Goal: Task Accomplishment & Management: Manage account settings

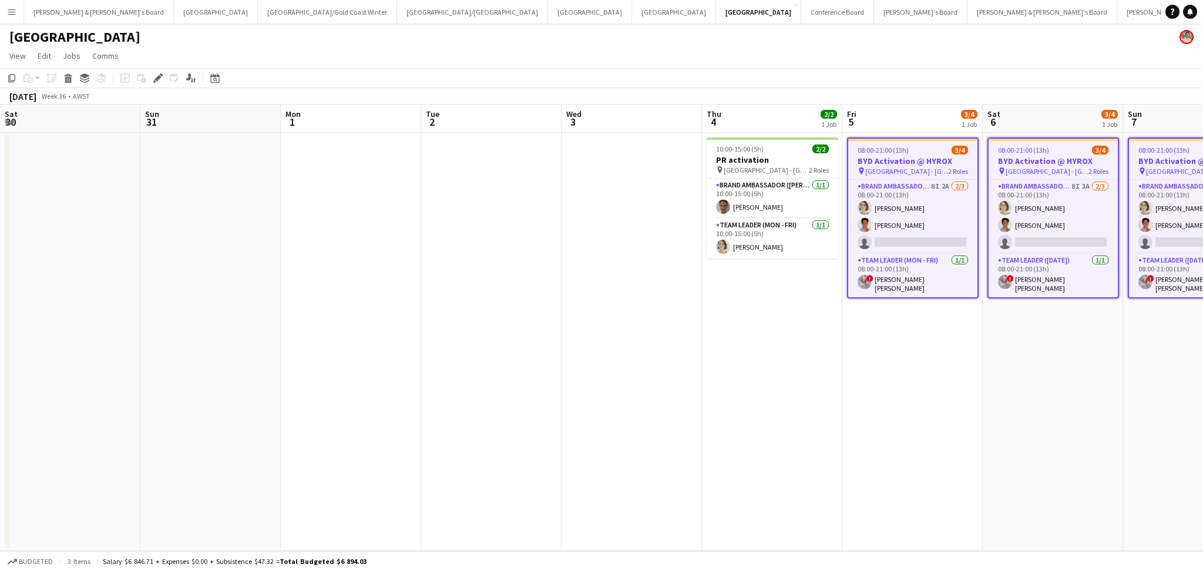
scroll to position [0, 415]
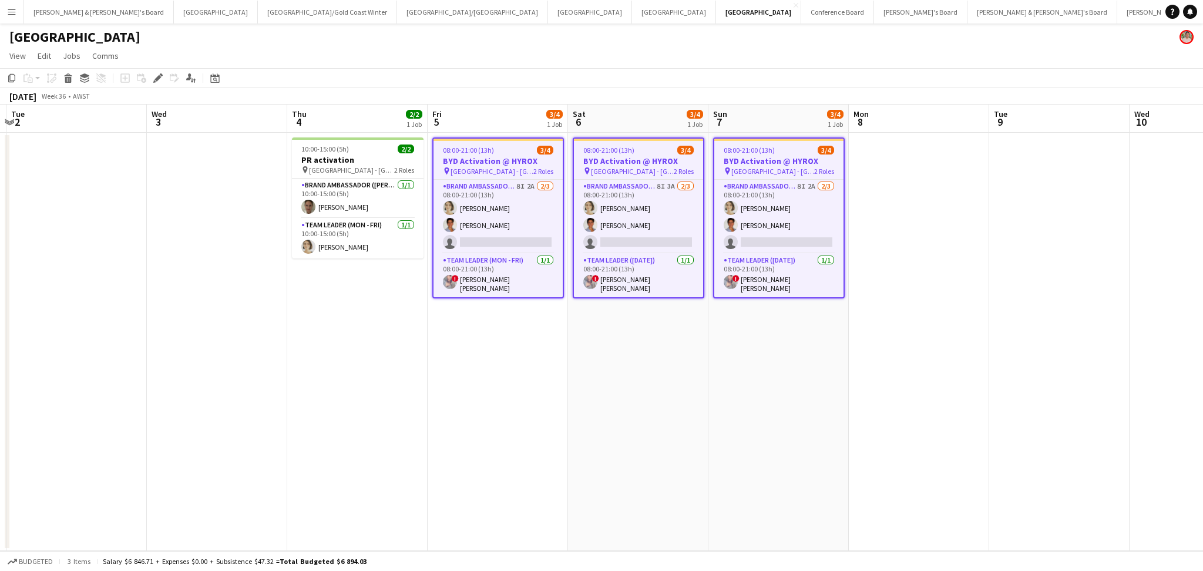
click at [311, 360] on app-date-cell "10:00-15:00 (5h) 2/2 PR activation pin Perth - WA 2 Roles Brand Ambassador (Mon…" at bounding box center [357, 342] width 140 height 418
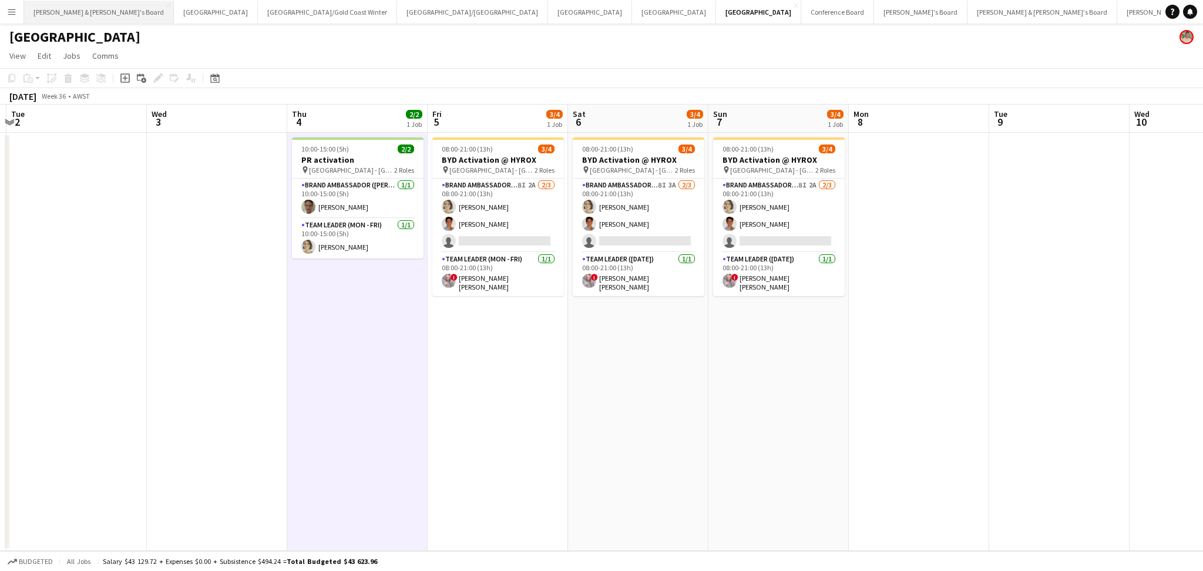
click at [66, 12] on button "[PERSON_NAME] & [PERSON_NAME]'s Board Close" at bounding box center [99, 12] width 150 height 23
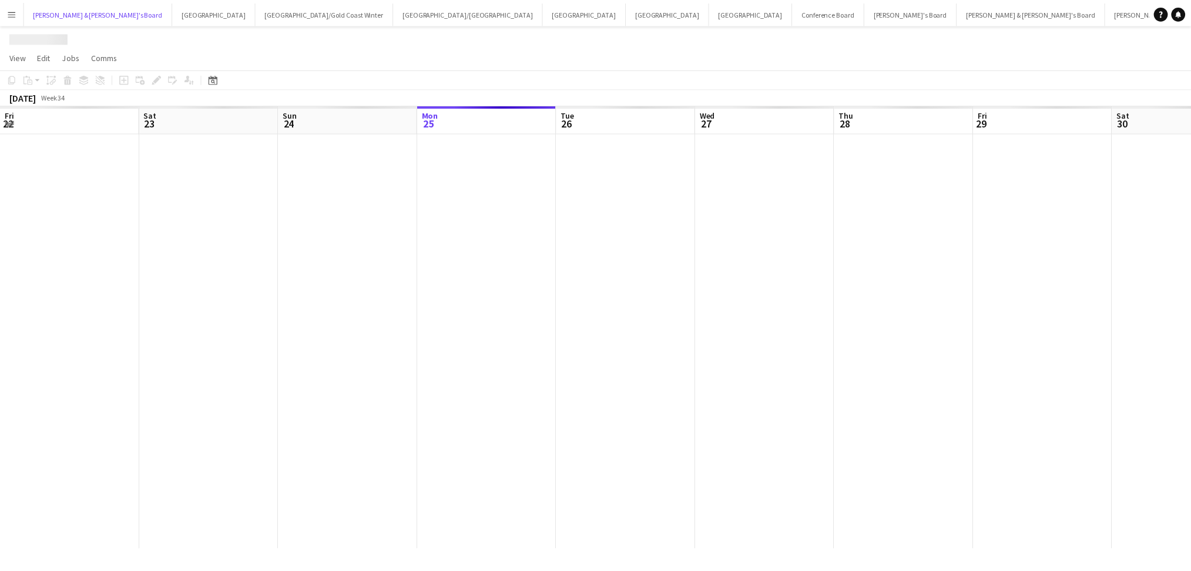
scroll to position [0, 280]
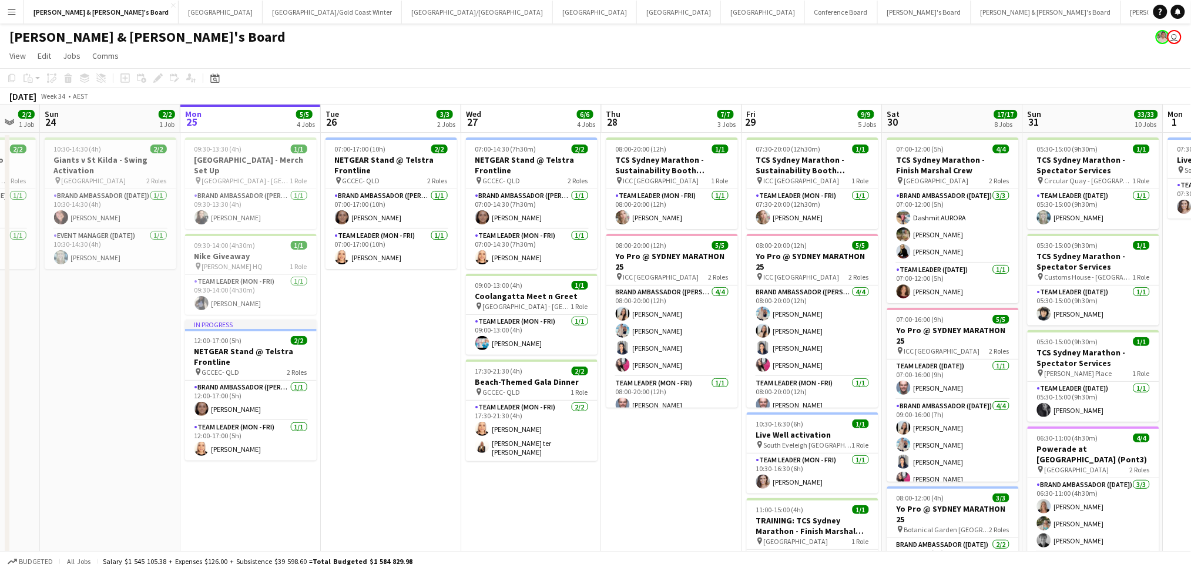
drag, startPoint x: 363, startPoint y: 357, endPoint x: 402, endPoint y: 340, distance: 42.6
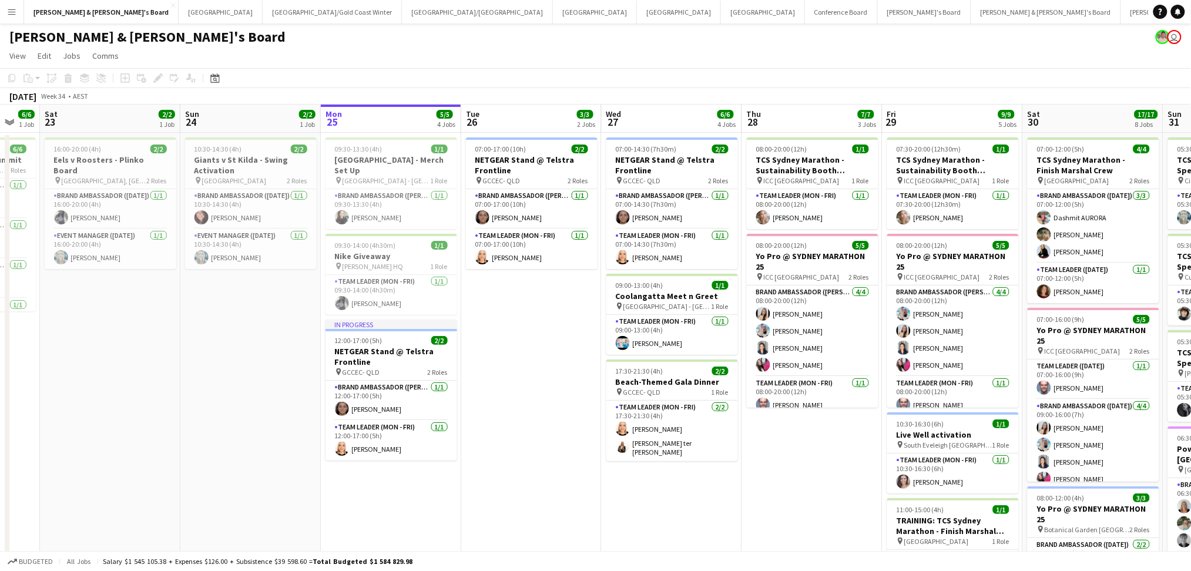
scroll to position [0, 370]
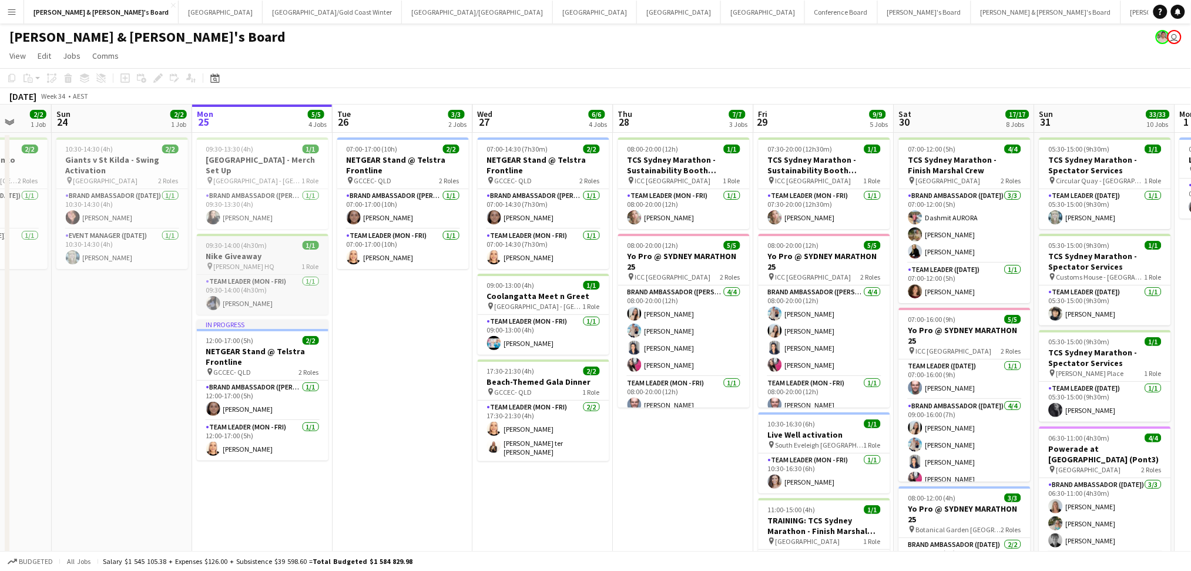
click at [286, 261] on div "pin Sydney Swans HQ 1 Role" at bounding box center [263, 265] width 132 height 9
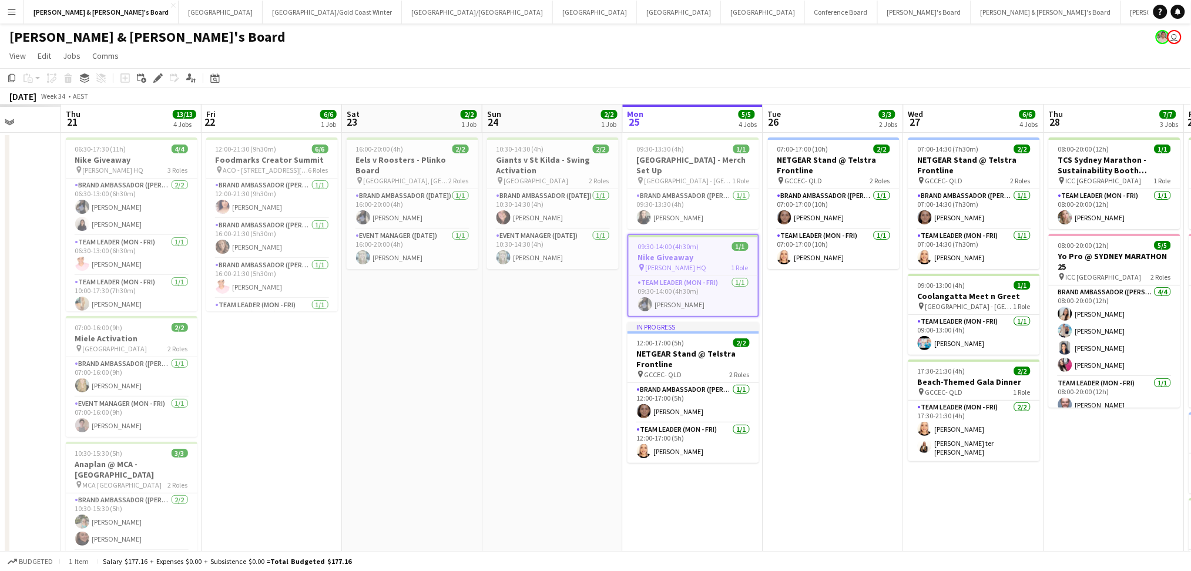
drag, startPoint x: 415, startPoint y: 381, endPoint x: 757, endPoint y: 411, distance: 343.9
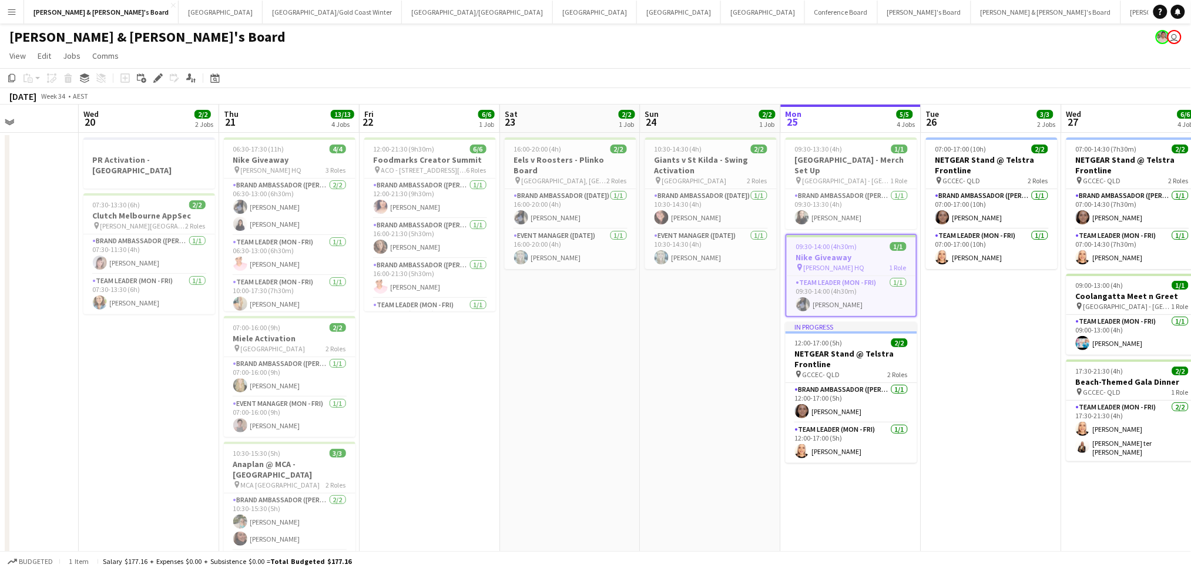
scroll to position [0, 342]
drag, startPoint x: 331, startPoint y: 406, endPoint x: 578, endPoint y: 408, distance: 246.8
click at [847, 254] on h3 "Nike Giveaway" at bounding box center [851, 257] width 129 height 11
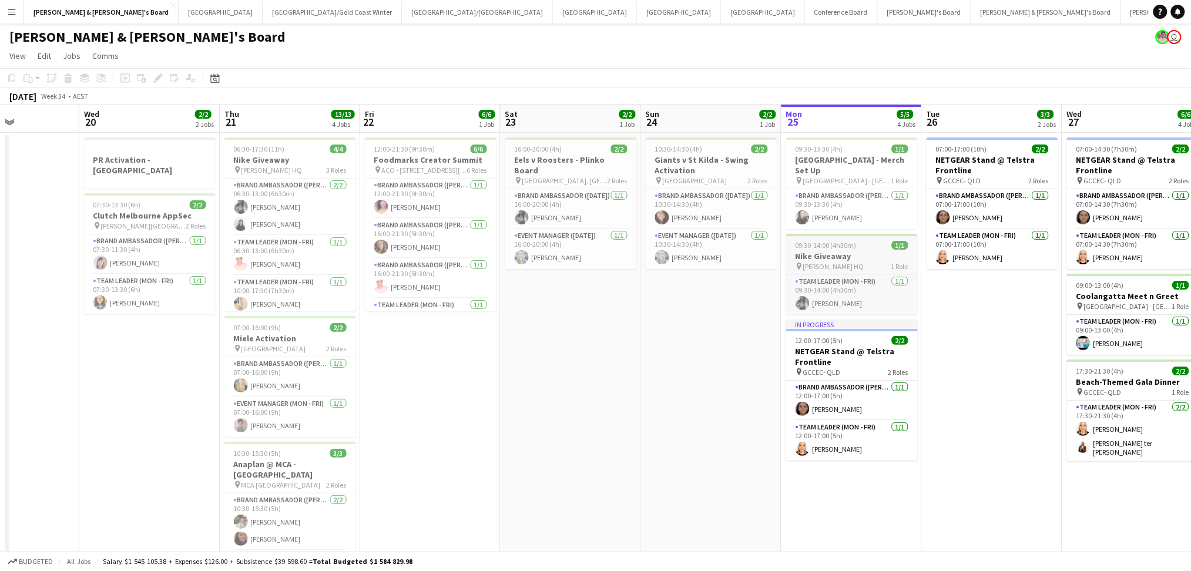
click at [849, 253] on h3 "Nike Giveaway" at bounding box center [852, 256] width 132 height 11
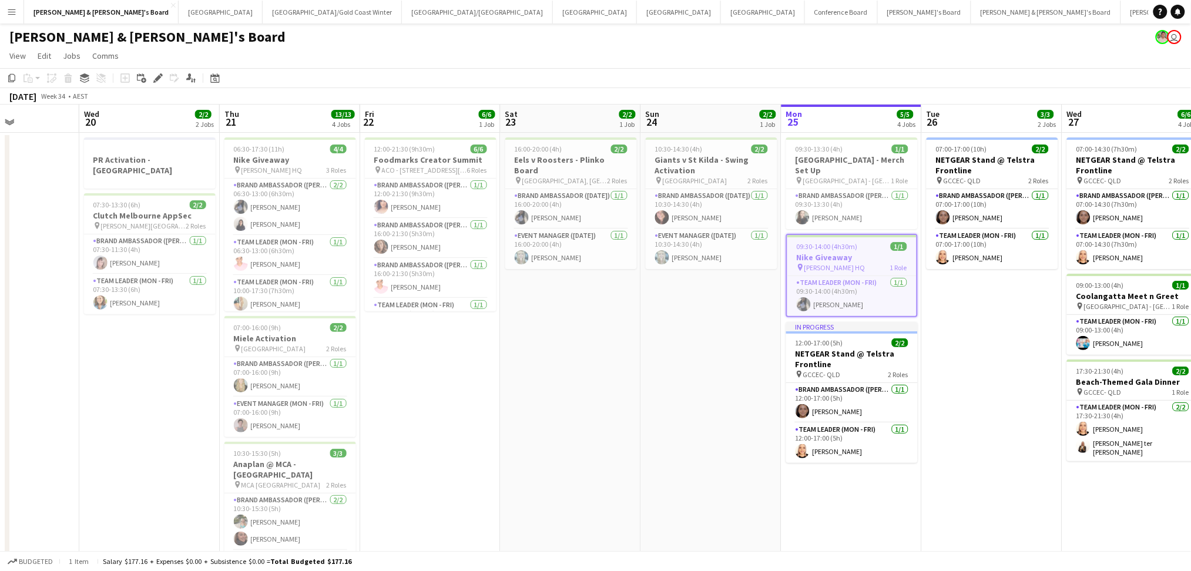
click at [855, 252] on h3 "Nike Giveaway" at bounding box center [851, 257] width 129 height 11
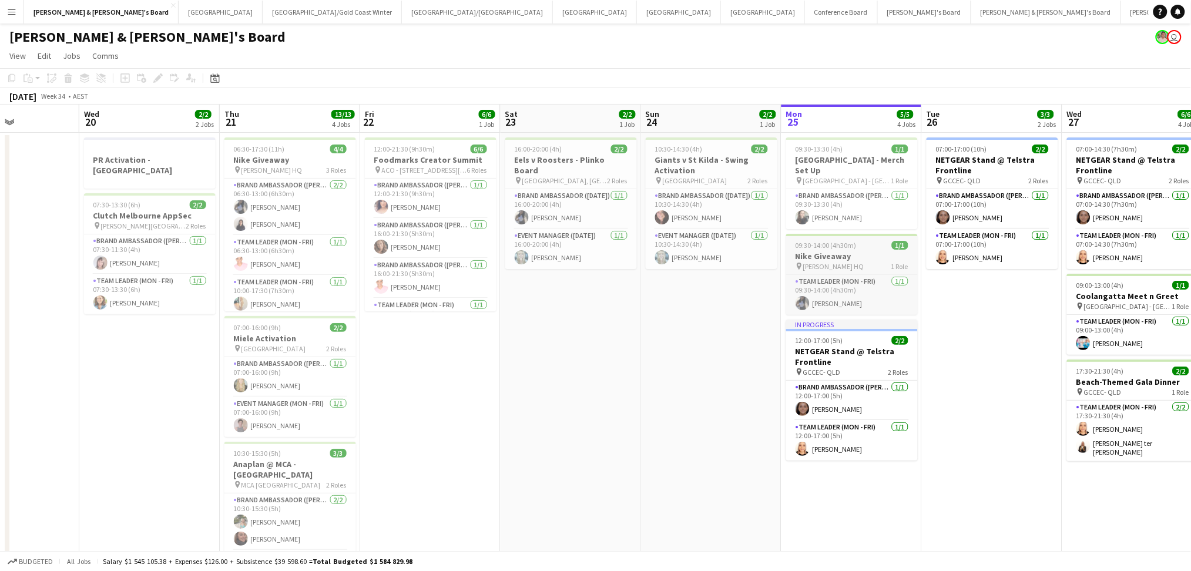
click at [855, 252] on h3 "Nike Giveaway" at bounding box center [852, 256] width 132 height 11
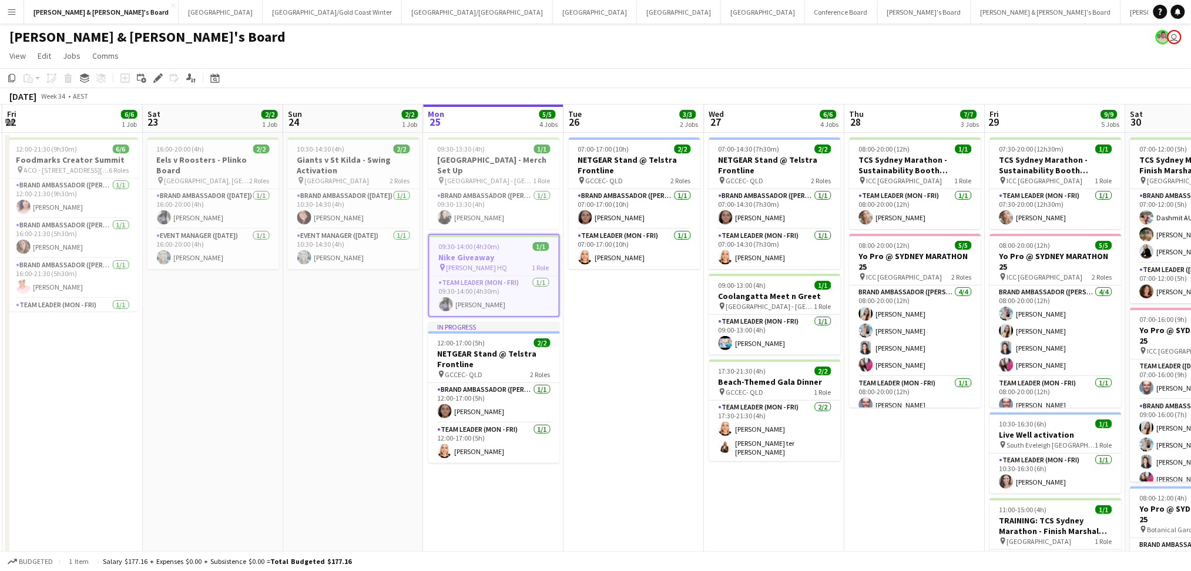
drag, startPoint x: 975, startPoint y: 405, endPoint x: 618, endPoint y: 398, distance: 357.9
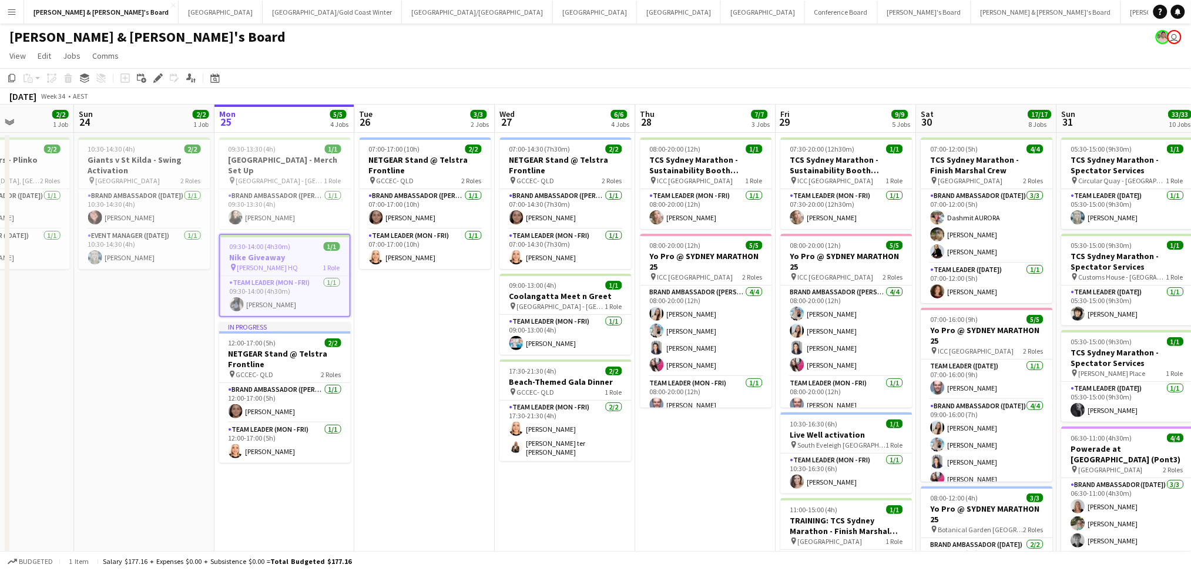
drag, startPoint x: 672, startPoint y: 443, endPoint x: 541, endPoint y: 447, distance: 131.1
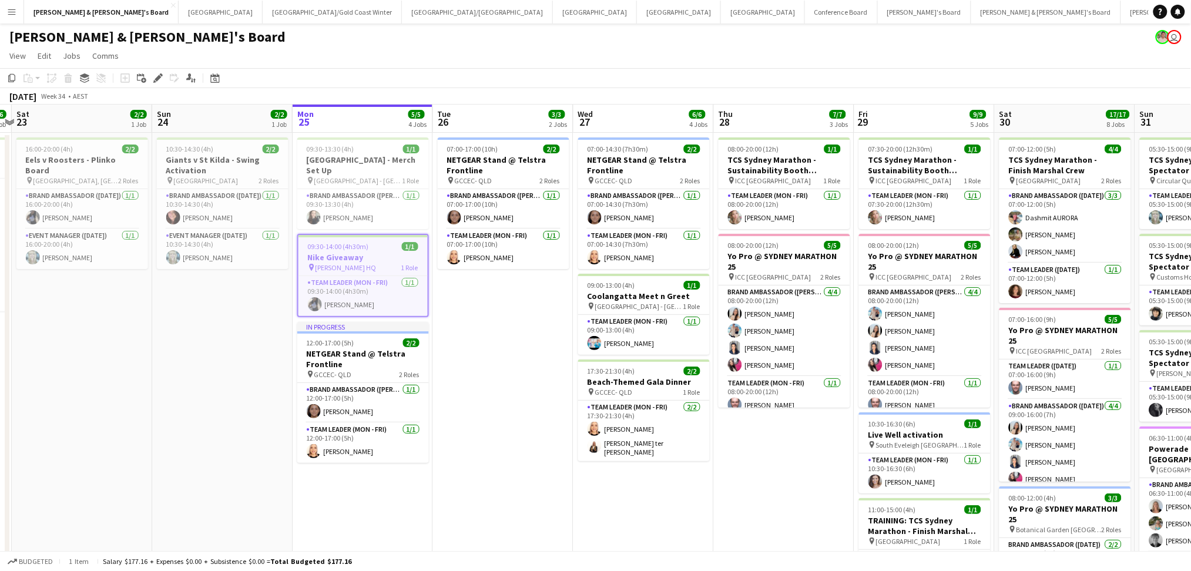
click at [371, 261] on h3 "Nike Giveaway" at bounding box center [362, 257] width 129 height 11
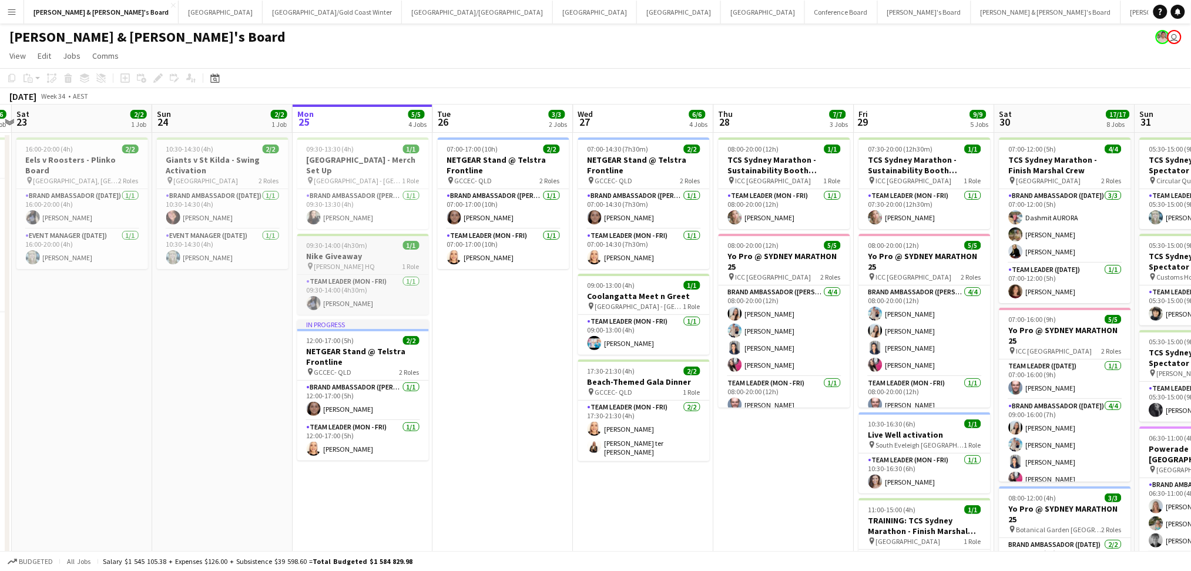
click at [371, 257] on h3 "Nike Giveaway" at bounding box center [363, 256] width 132 height 11
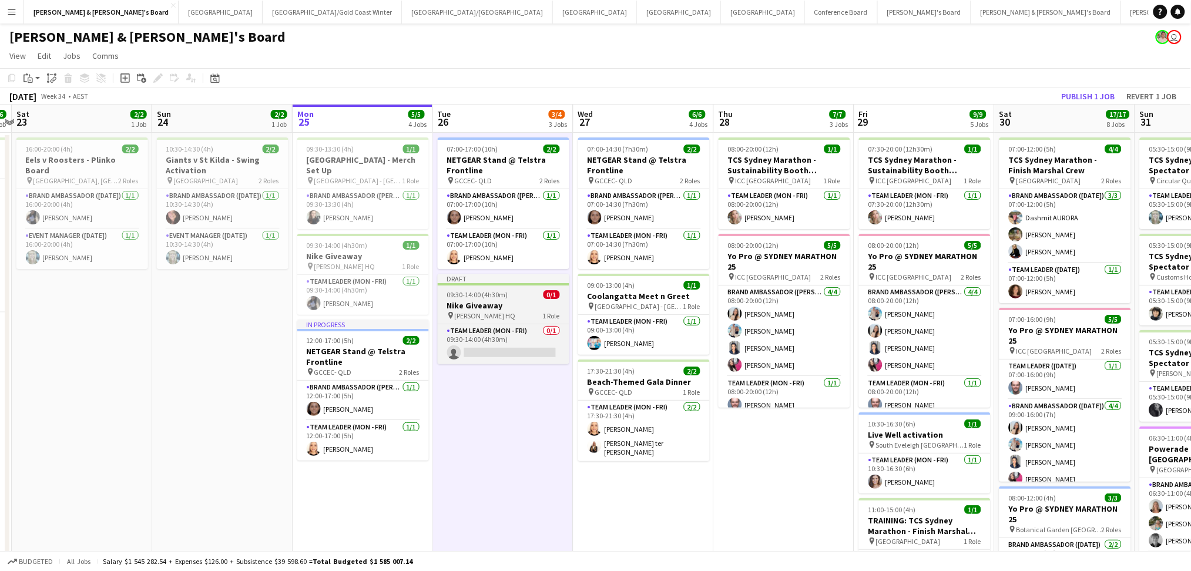
click at [464, 296] on span "09:30-14:00 (4h30m)" at bounding box center [477, 294] width 61 height 9
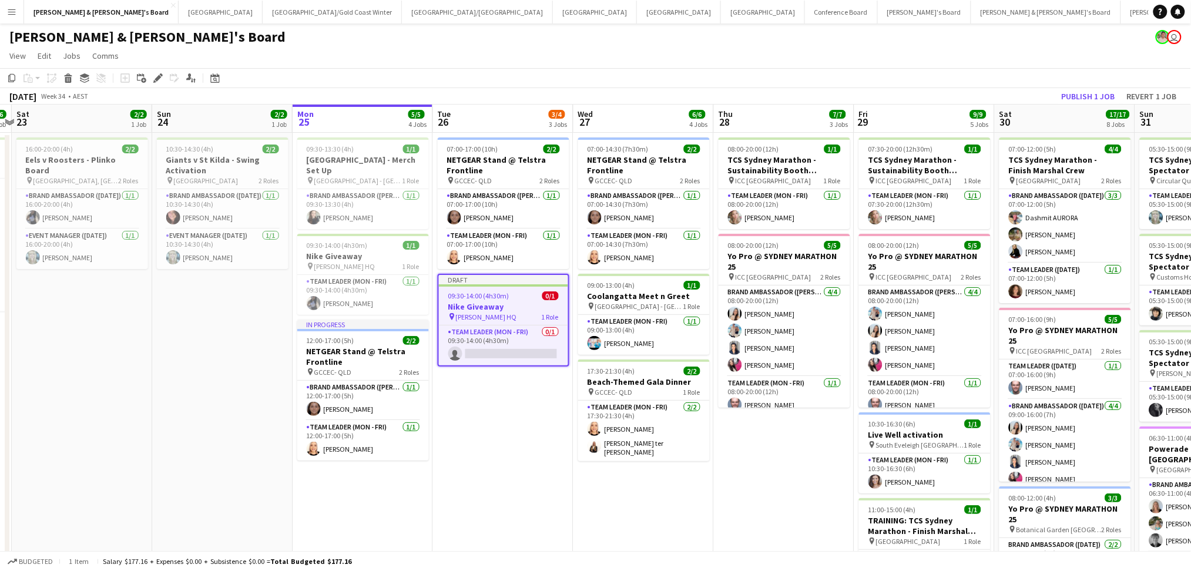
click at [464, 296] on span "09:30-14:00 (4h30m)" at bounding box center [478, 295] width 61 height 9
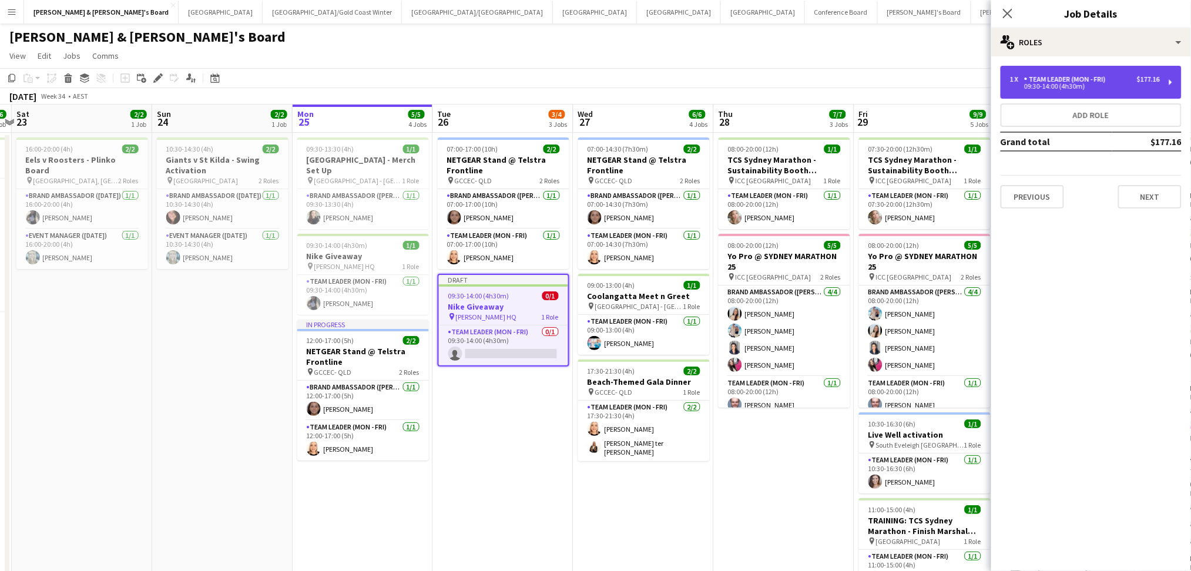
click at [1085, 80] on div "Team Leader (Mon - Fri)" at bounding box center [1067, 79] width 86 height 8
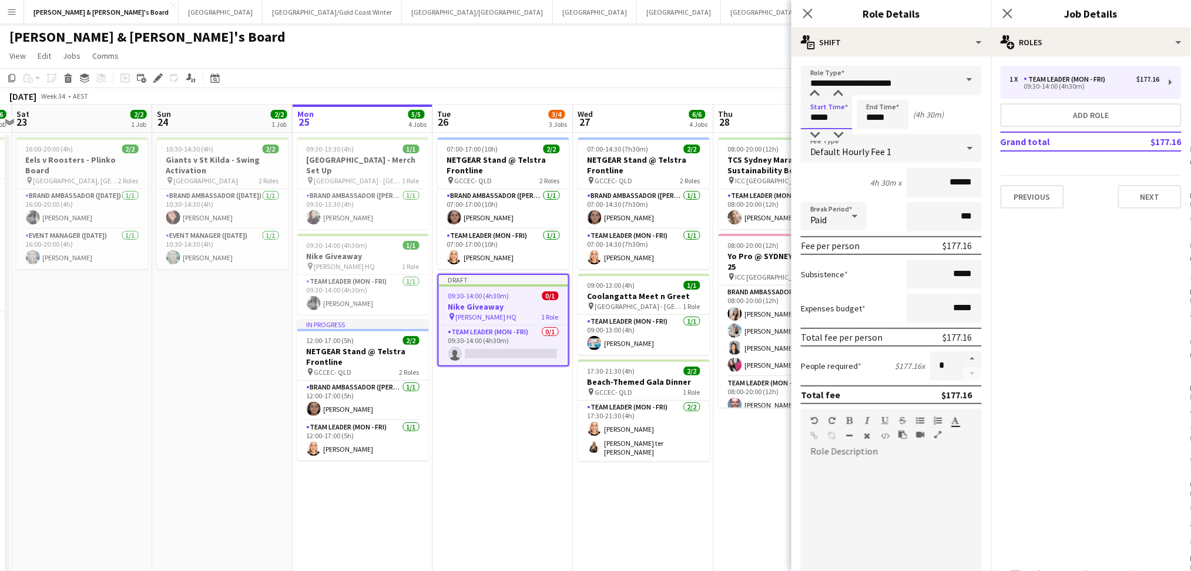
click at [814, 117] on input "*****" at bounding box center [827, 114] width 52 height 29
type input "*****"
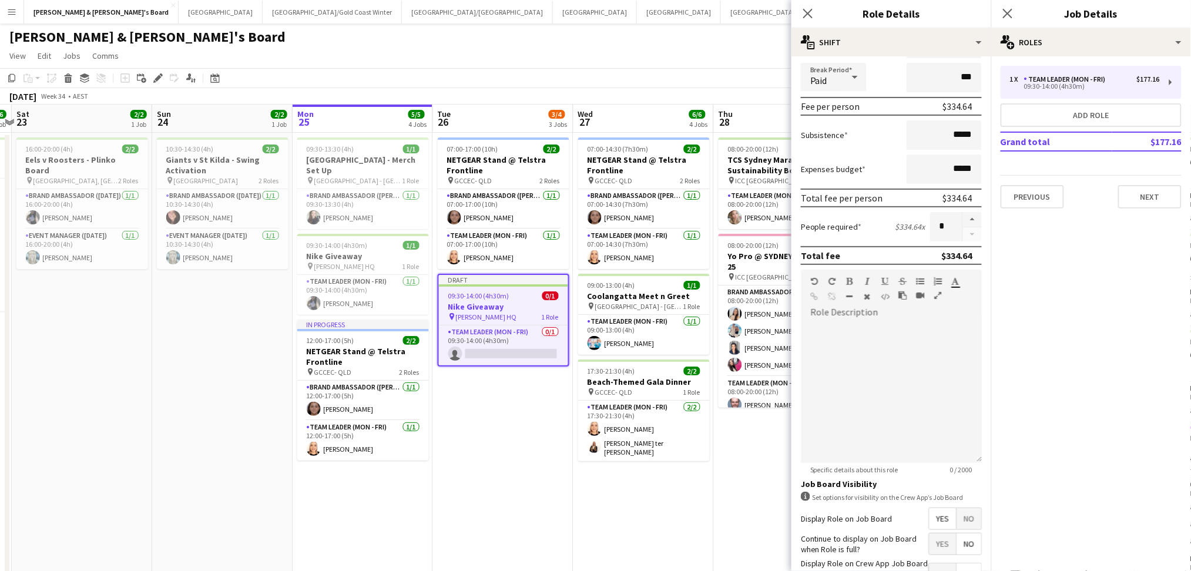
scroll to position [230, 0]
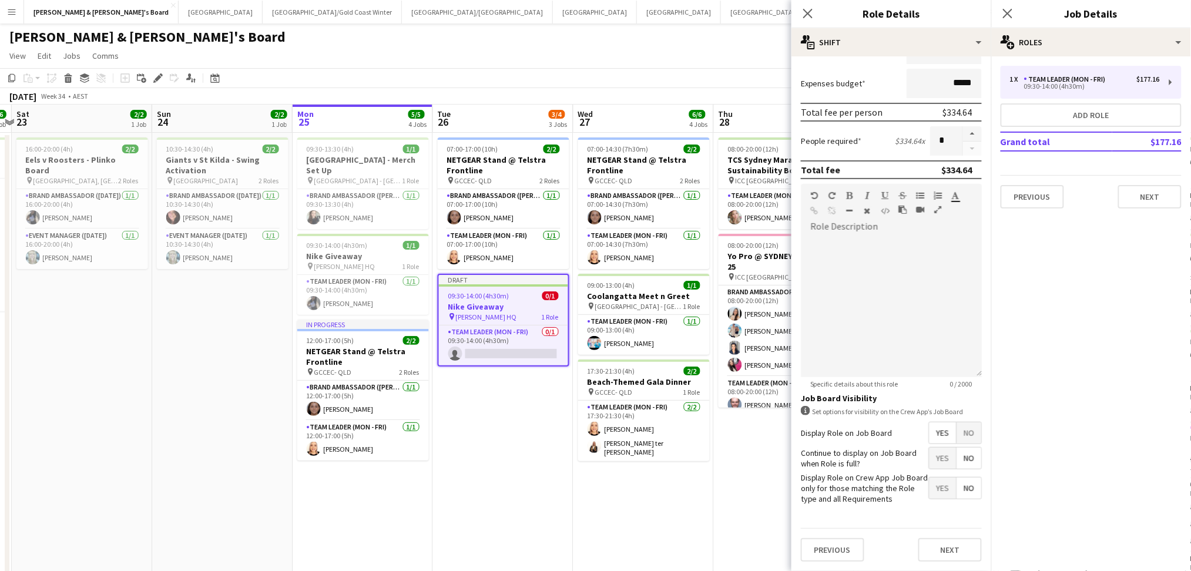
type input "*****"
click at [941, 539] on div "Previous Next" at bounding box center [891, 549] width 181 height 43
click at [942, 548] on button "Next" at bounding box center [949, 550] width 63 height 24
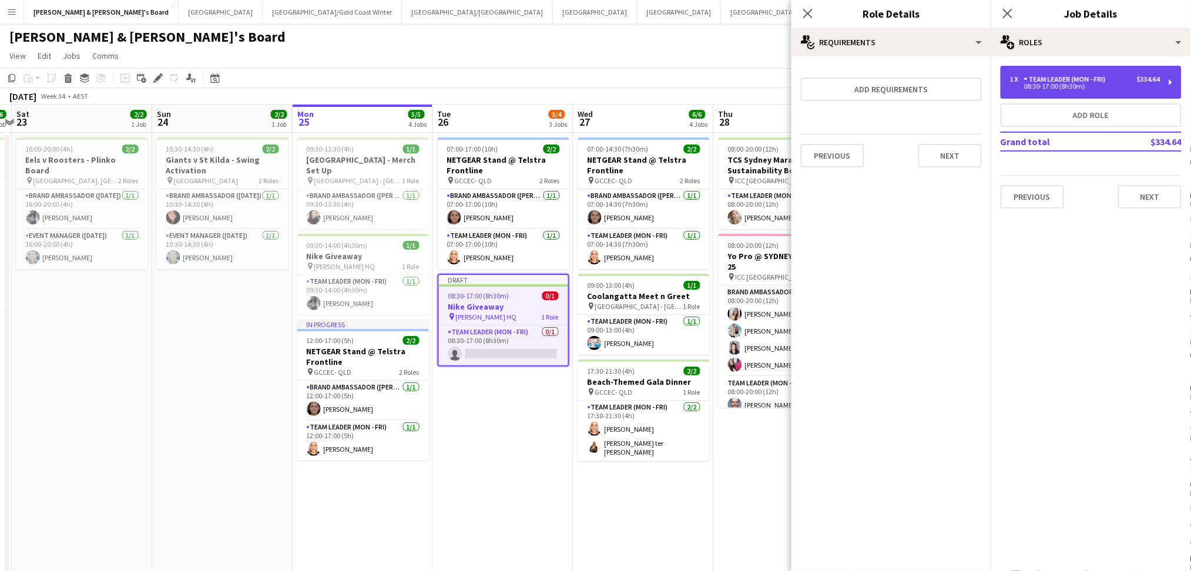
click at [1078, 77] on div "Team Leader (Mon - Fri)" at bounding box center [1067, 79] width 86 height 8
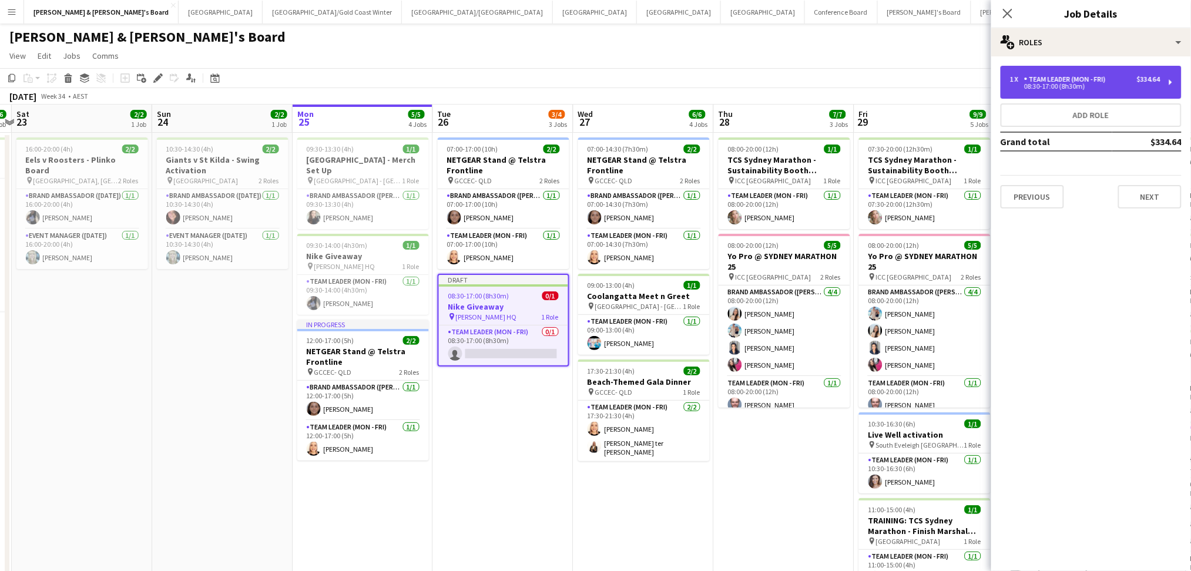
click at [1061, 88] on div "08:30-17:00 (8h30m)" at bounding box center [1085, 86] width 150 height 6
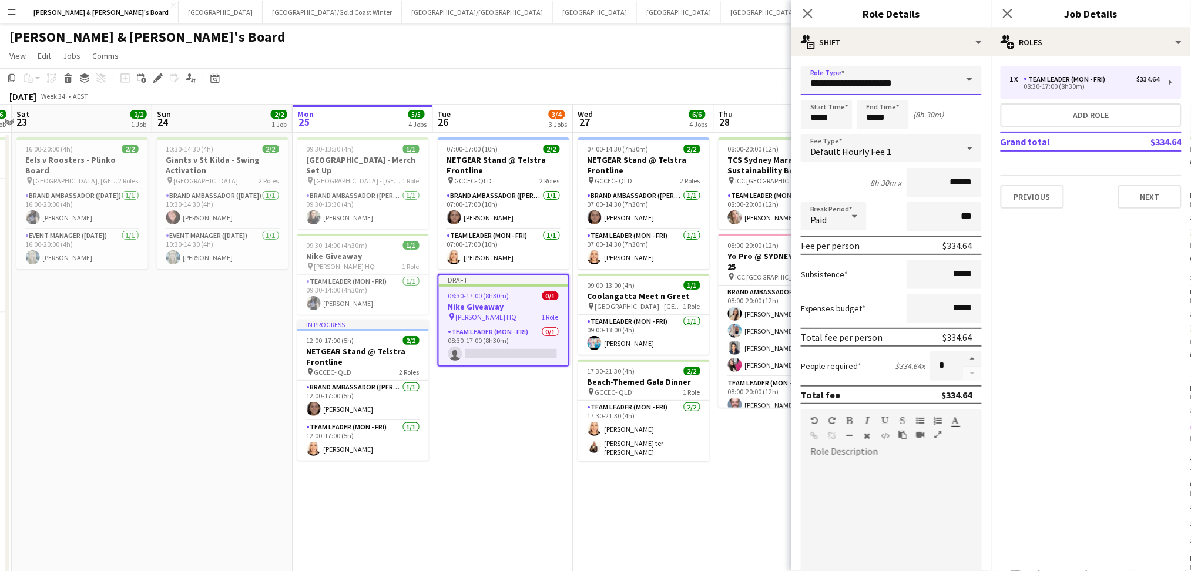
drag, startPoint x: 923, startPoint y: 80, endPoint x: 786, endPoint y: 78, distance: 137.5
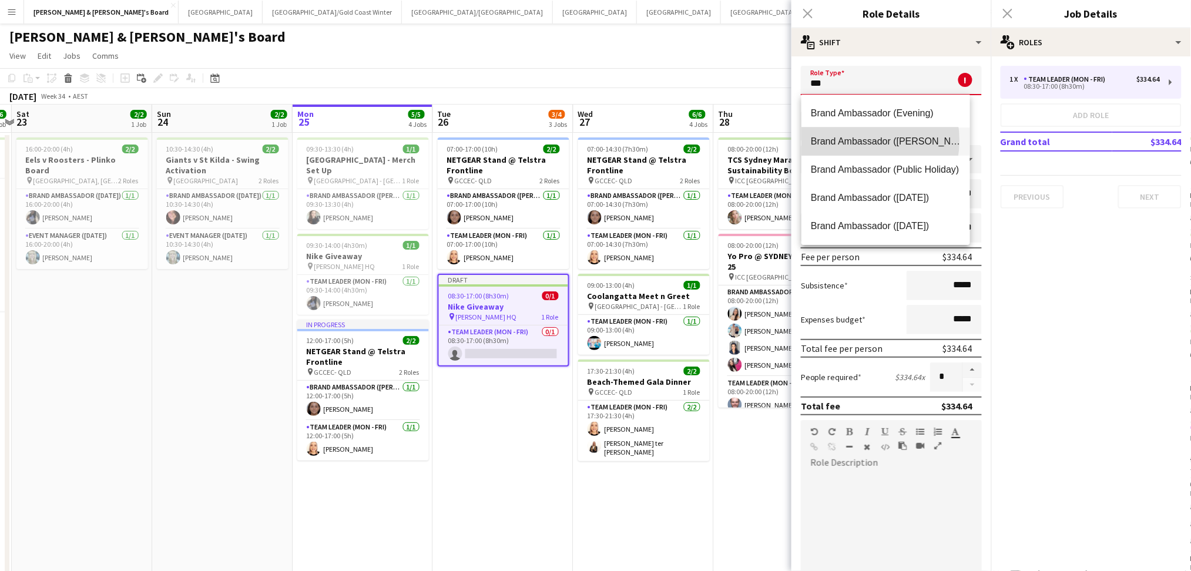
click at [857, 140] on span "Brand Ambassador ([PERSON_NAME])" at bounding box center [886, 141] width 150 height 11
type input "**********"
type input "******"
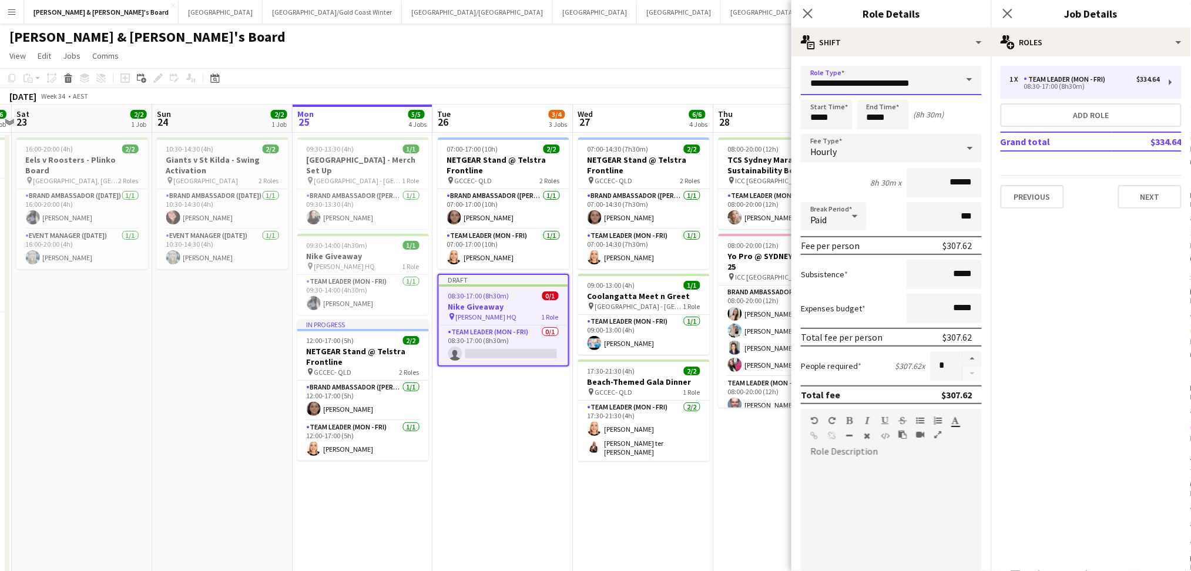
scroll to position [230, 0]
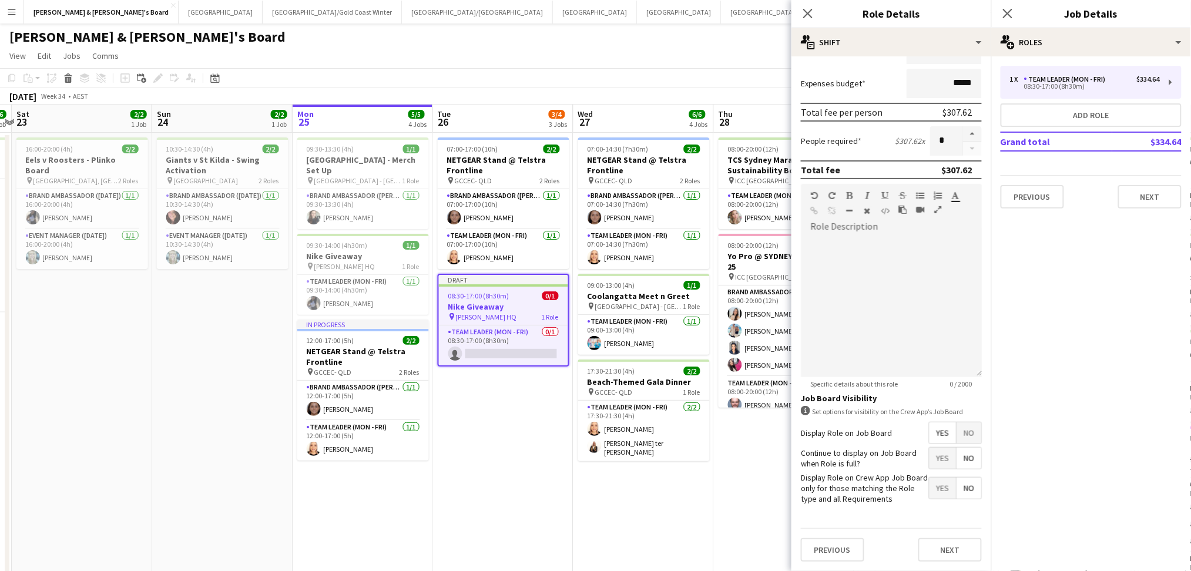
click at [971, 555] on form "**********" at bounding box center [891, 206] width 200 height 730
click at [962, 555] on button "Next" at bounding box center [949, 550] width 63 height 24
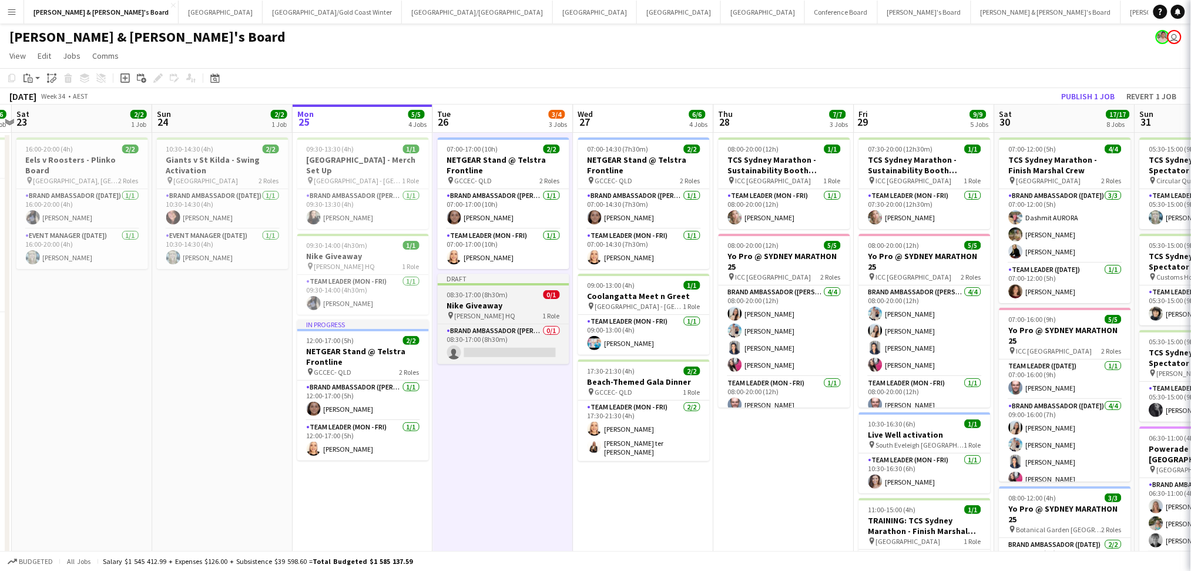
scroll to position [0, 409]
click at [503, 296] on span "08:30-17:00 (8h30m)" at bounding box center [478, 294] width 61 height 9
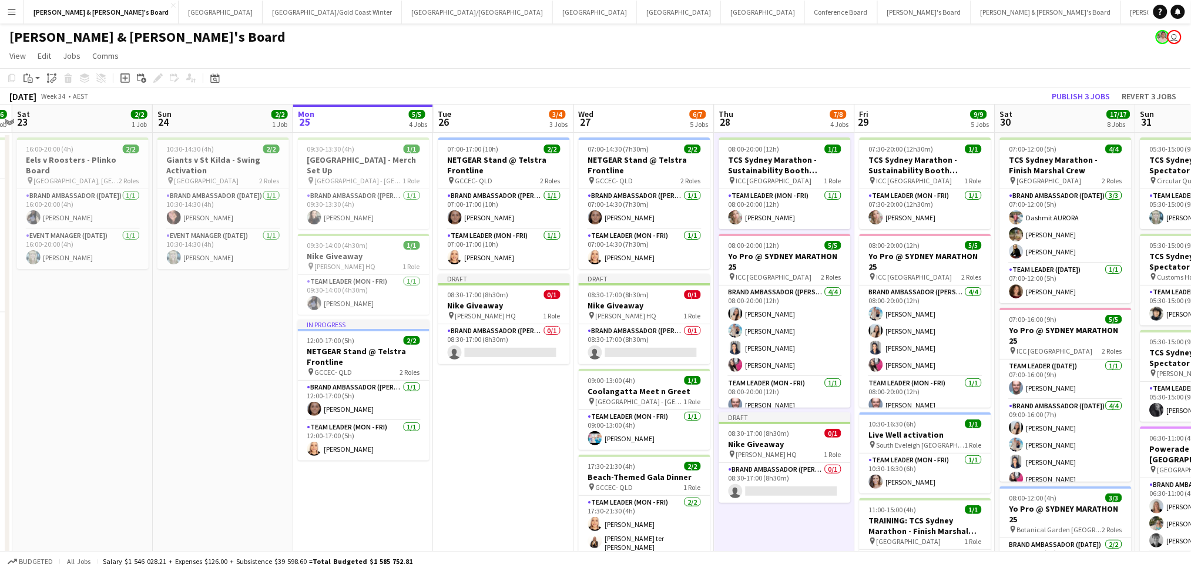
scroll to position [156, 0]
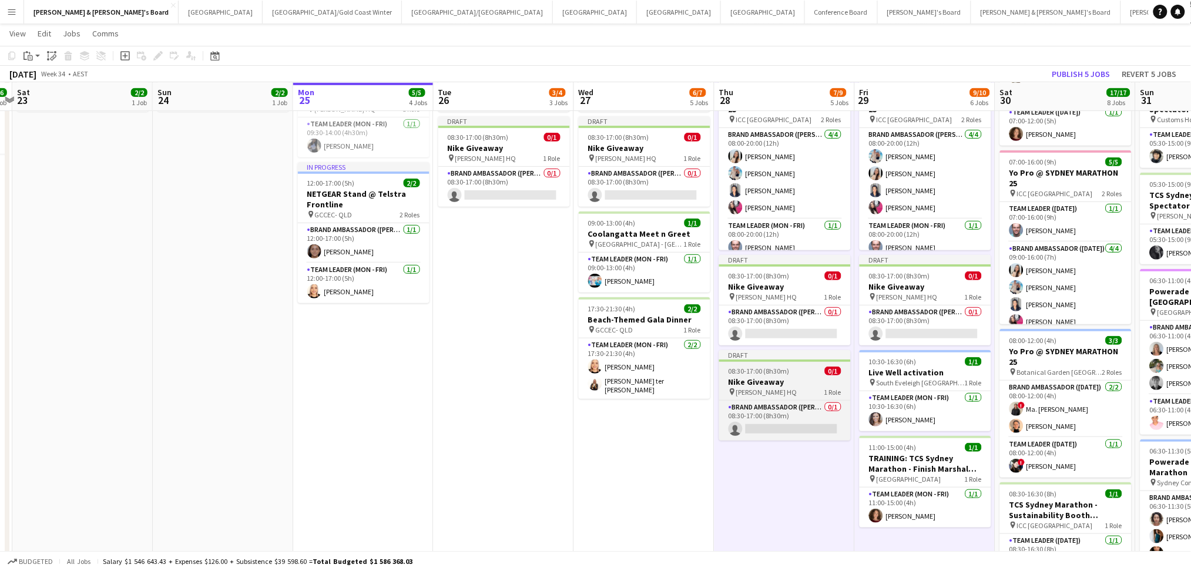
click at [787, 378] on h3 "Nike Giveaway" at bounding box center [785, 382] width 132 height 11
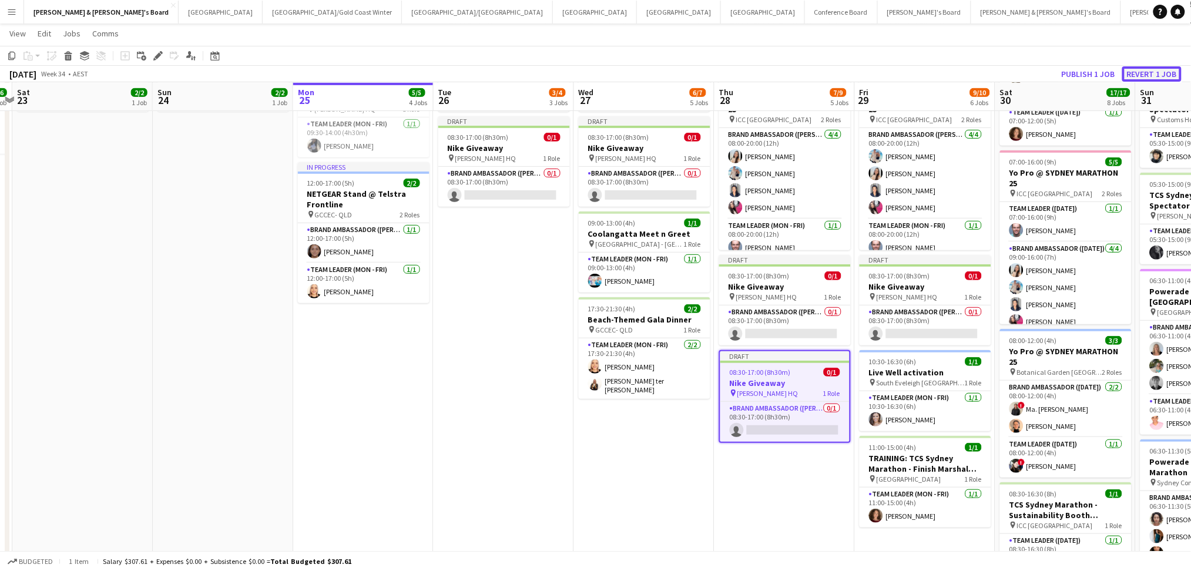
click at [1155, 70] on button "Revert 1 job" at bounding box center [1151, 73] width 59 height 15
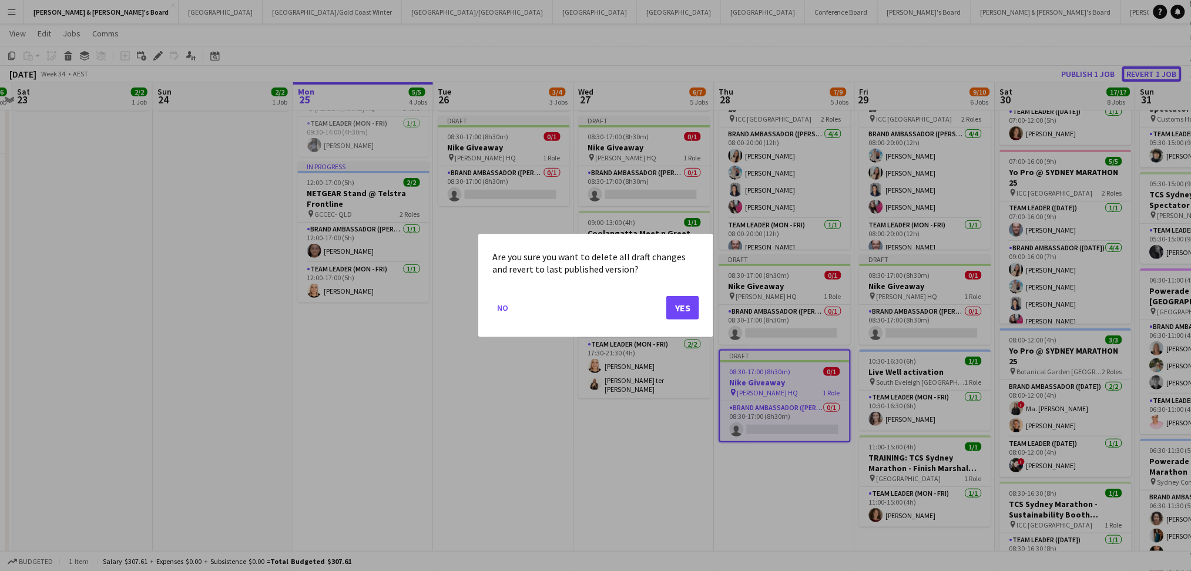
scroll to position [0, 0]
click at [685, 308] on button "Yes" at bounding box center [682, 308] width 33 height 24
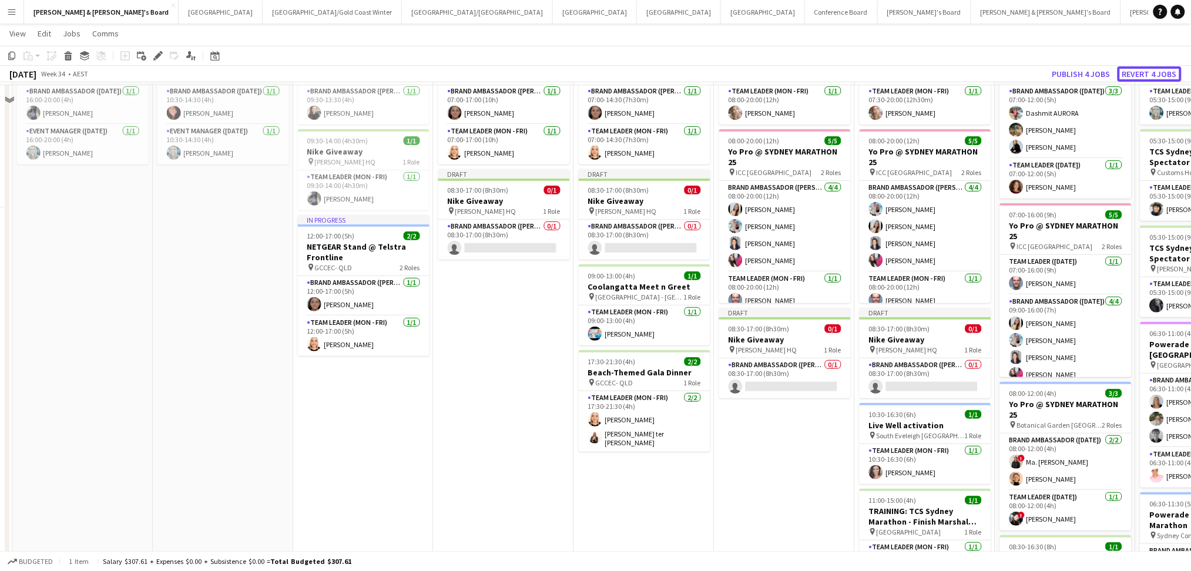
scroll to position [78, 0]
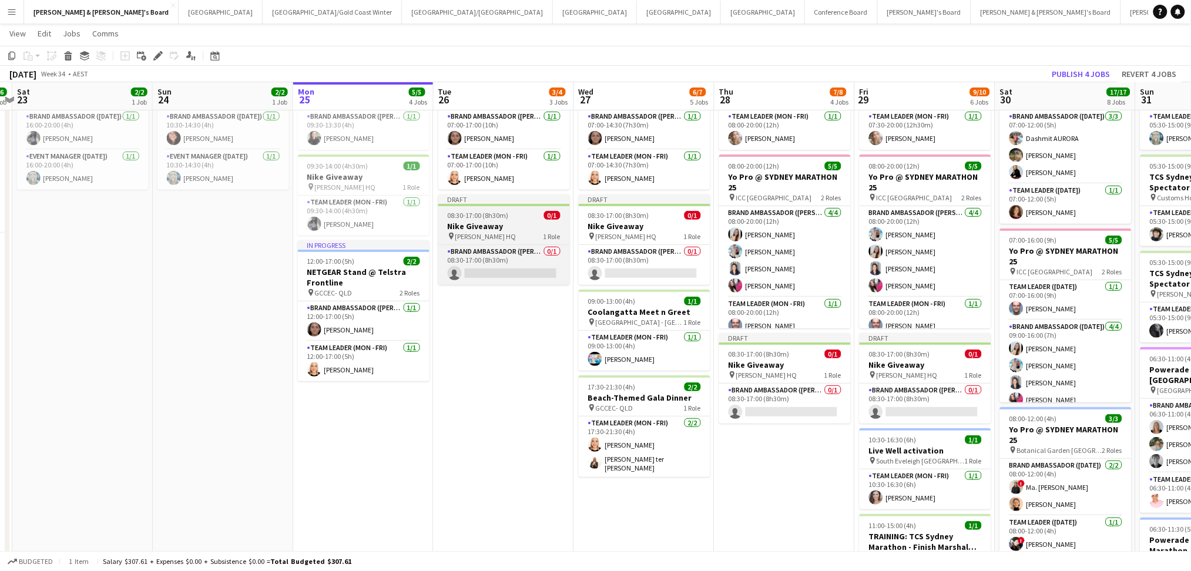
click at [499, 236] on span "[PERSON_NAME] HQ" at bounding box center [485, 236] width 61 height 9
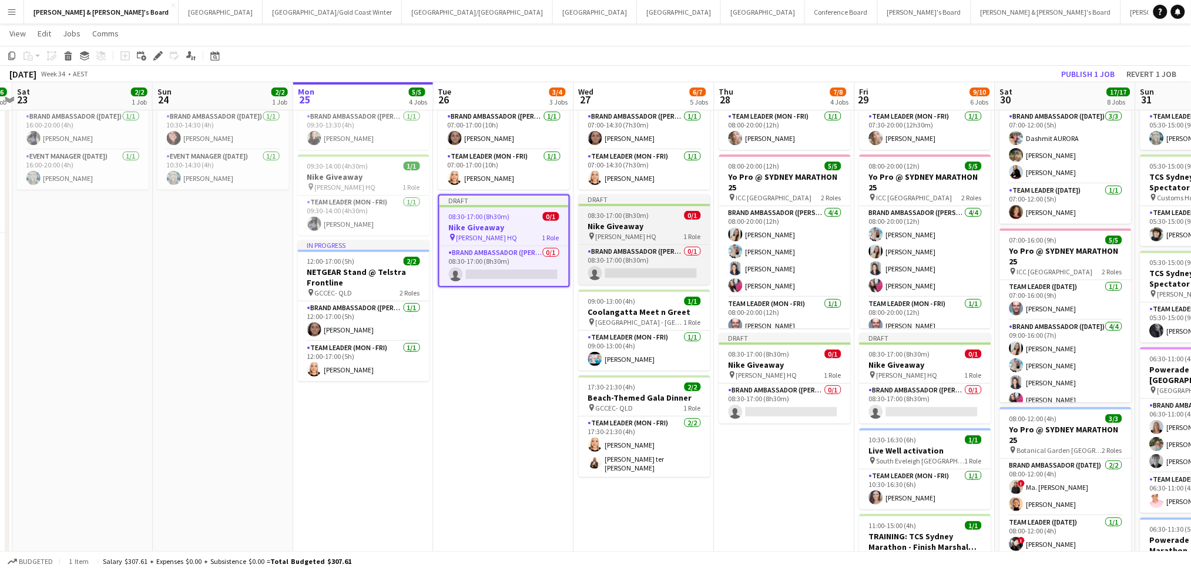
click at [628, 240] on span "[PERSON_NAME] HQ" at bounding box center [626, 236] width 61 height 9
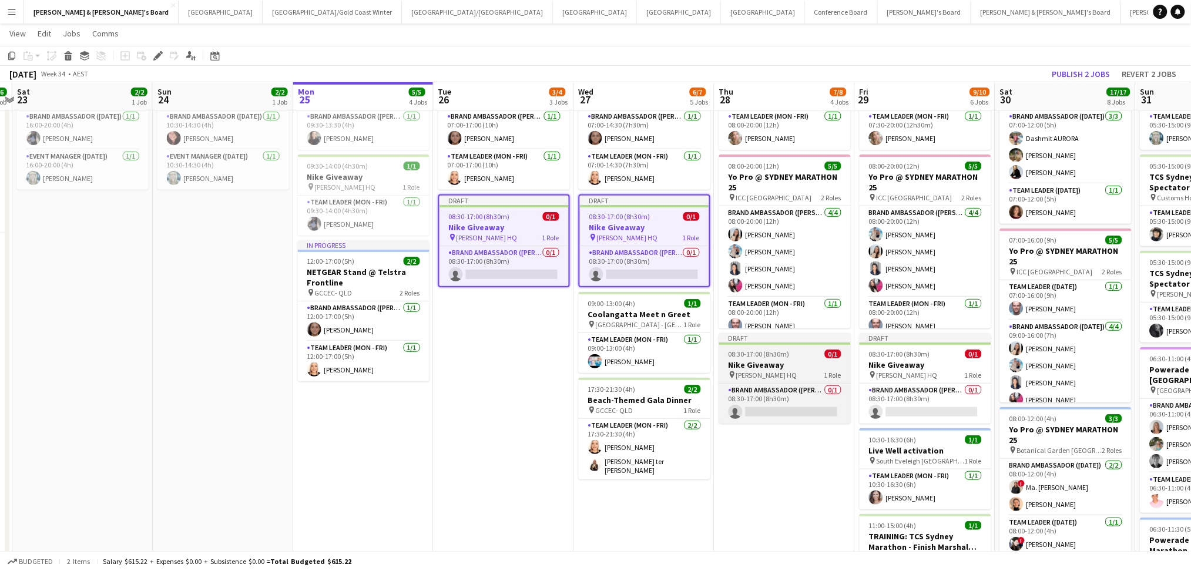
click at [788, 378] on span "[PERSON_NAME] HQ" at bounding box center [766, 375] width 61 height 9
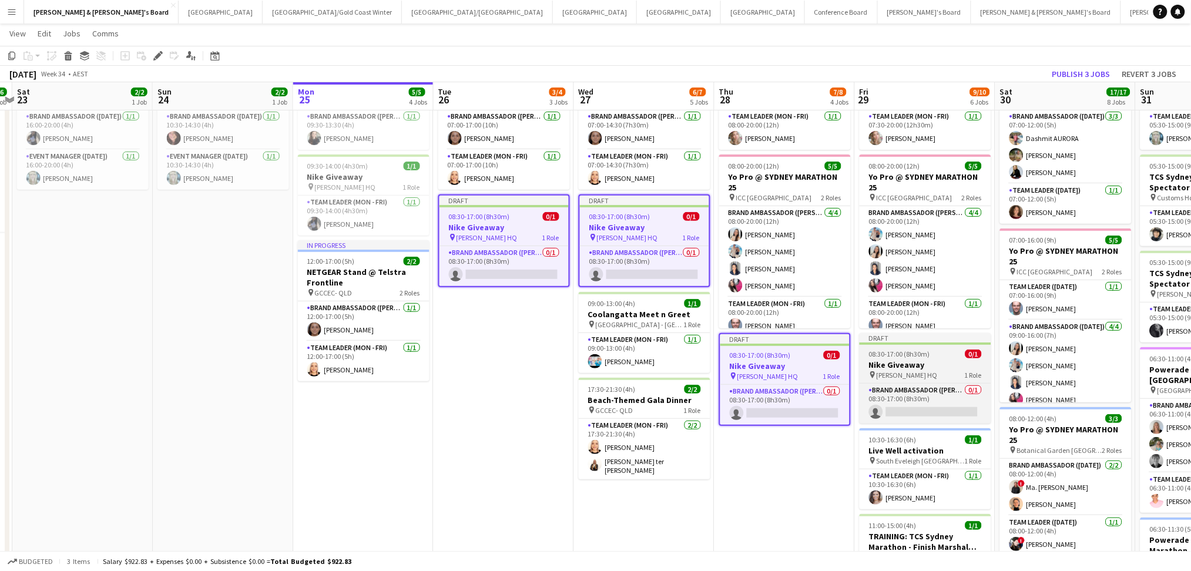
click at [887, 367] on h3 "Nike Giveaway" at bounding box center [926, 365] width 132 height 11
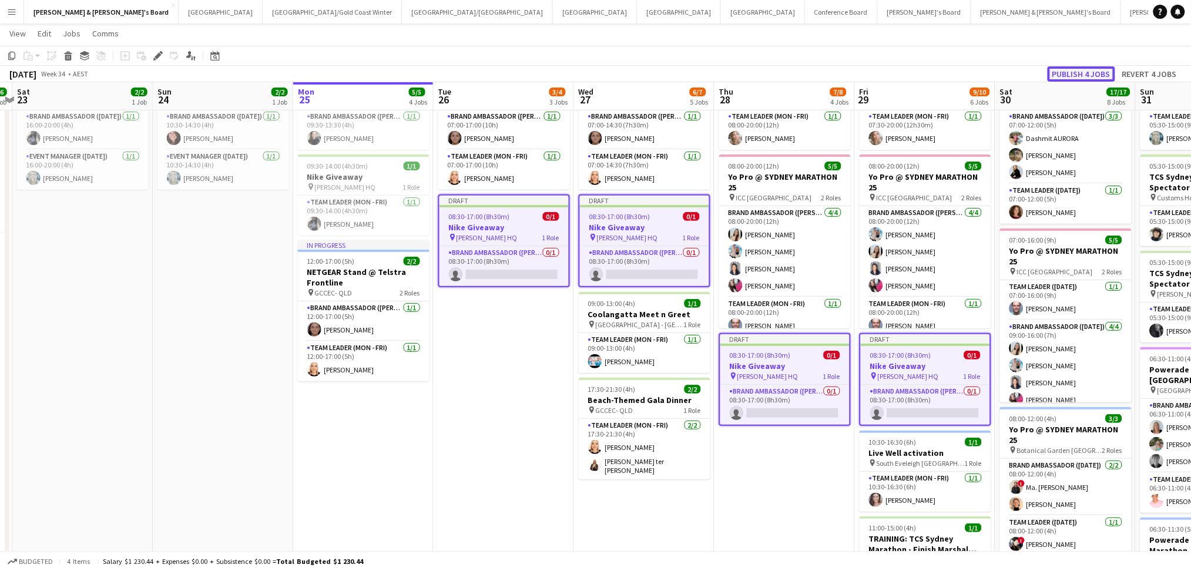
click at [1069, 69] on button "Publish 4 jobs" at bounding box center [1082, 73] width 68 height 15
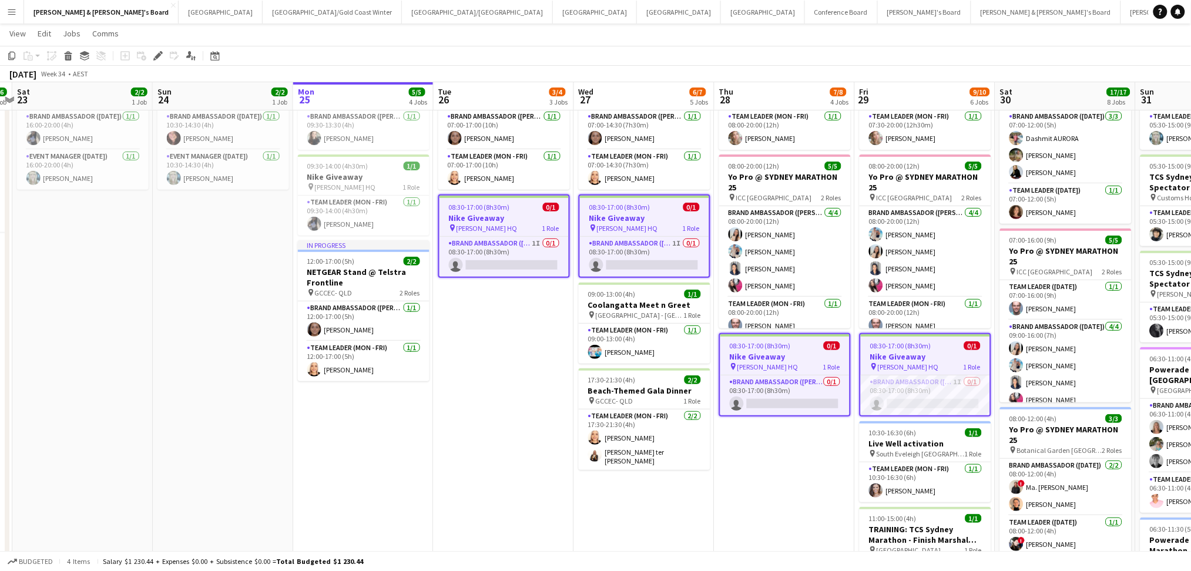
scroll to position [0, 0]
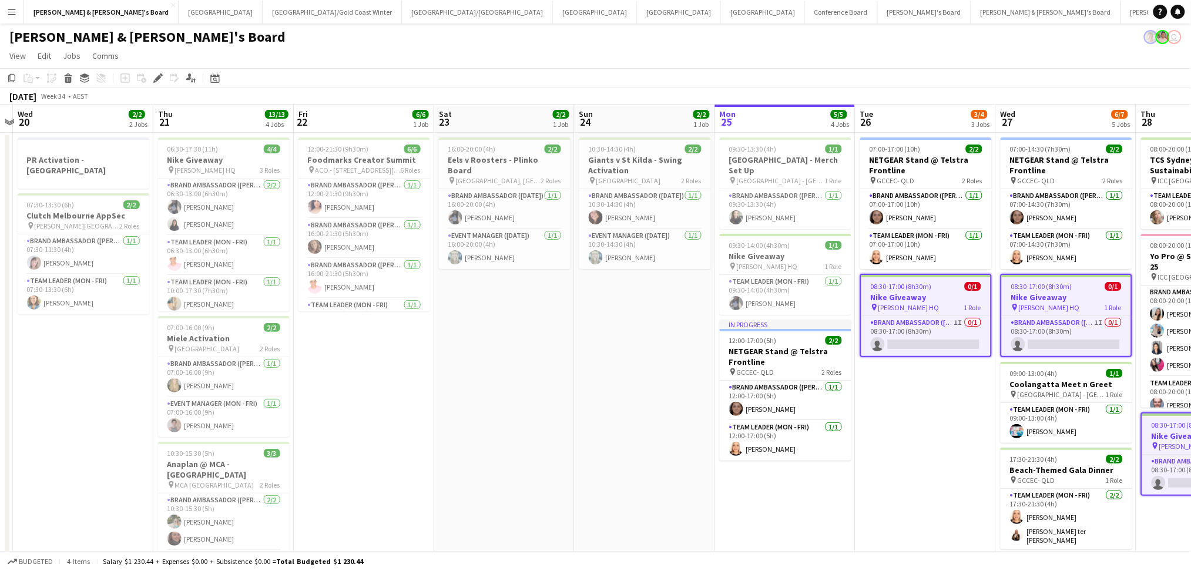
drag, startPoint x: 127, startPoint y: 437, endPoint x: 552, endPoint y: 429, distance: 425.5
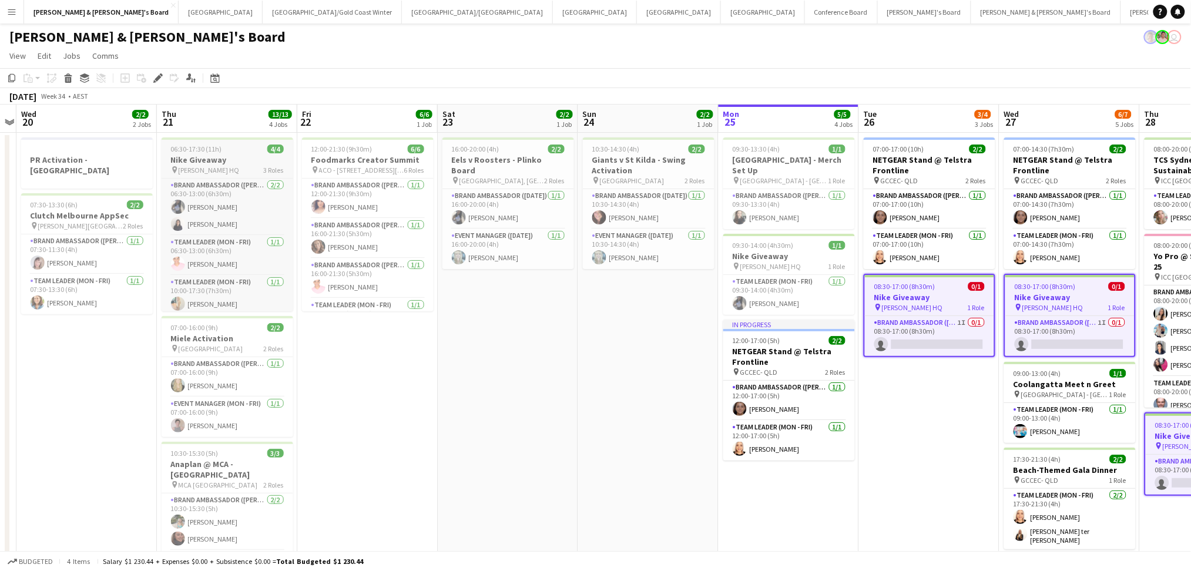
click at [215, 170] on span "[PERSON_NAME] HQ" at bounding box center [209, 170] width 61 height 9
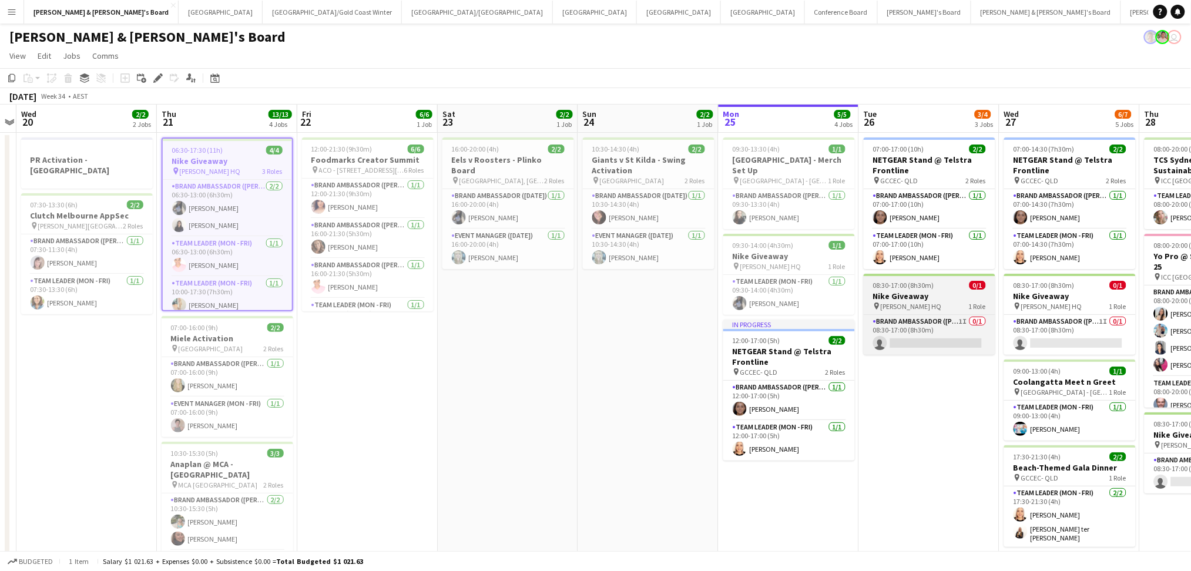
click at [922, 286] on span "08:30-17:00 (8h30m)" at bounding box center [903, 285] width 61 height 9
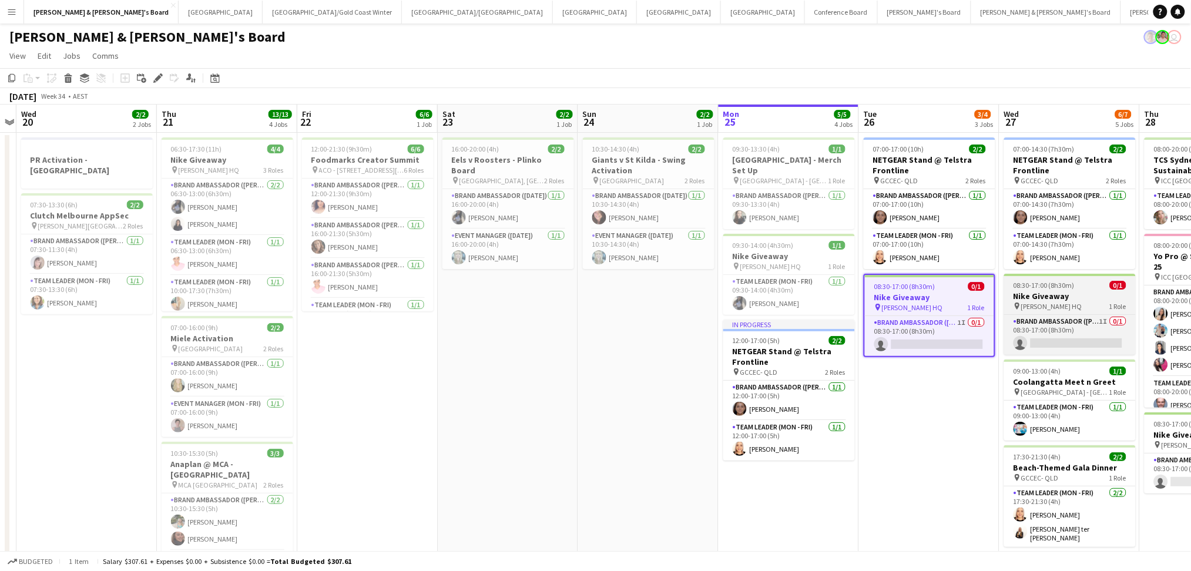
click at [1059, 294] on h3 "Nike Giveaway" at bounding box center [1070, 296] width 132 height 11
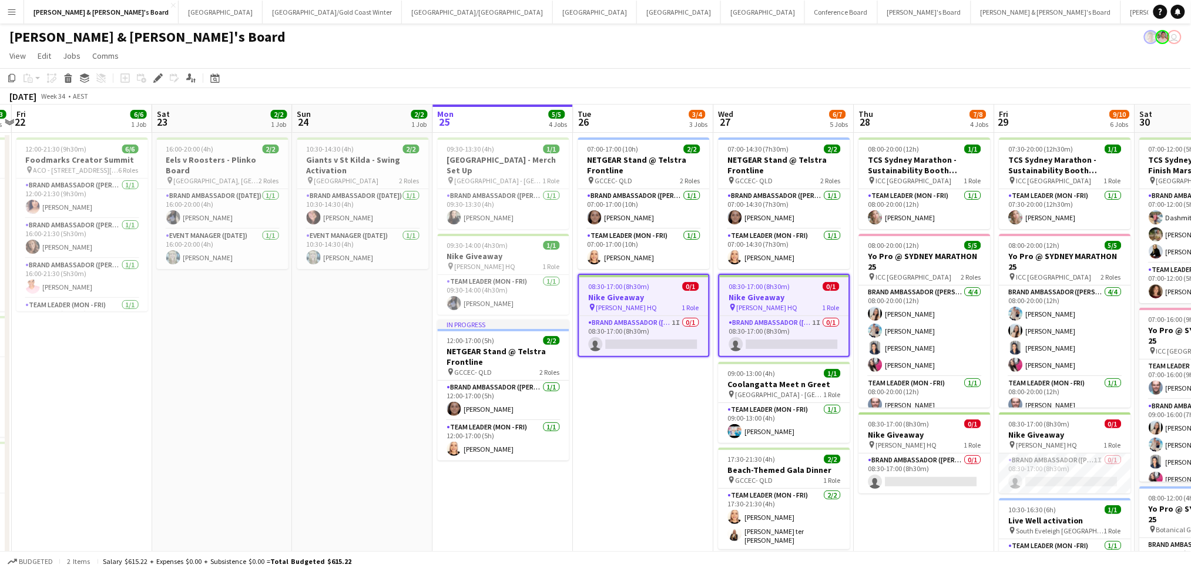
drag, startPoint x: 924, startPoint y: 472, endPoint x: 674, endPoint y: 461, distance: 250.5
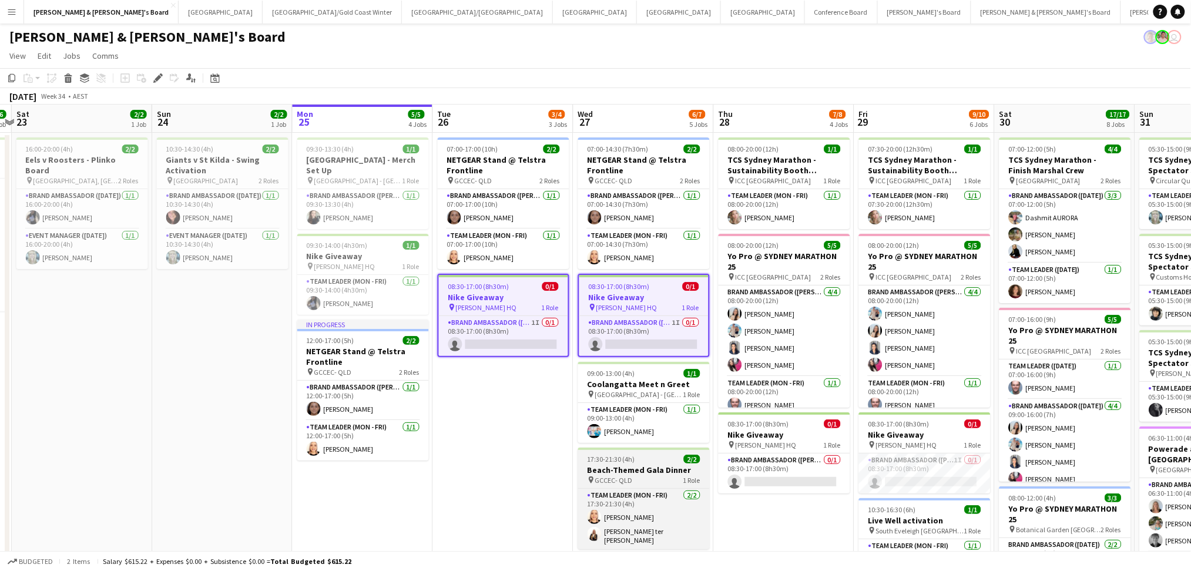
scroll to position [0, 410]
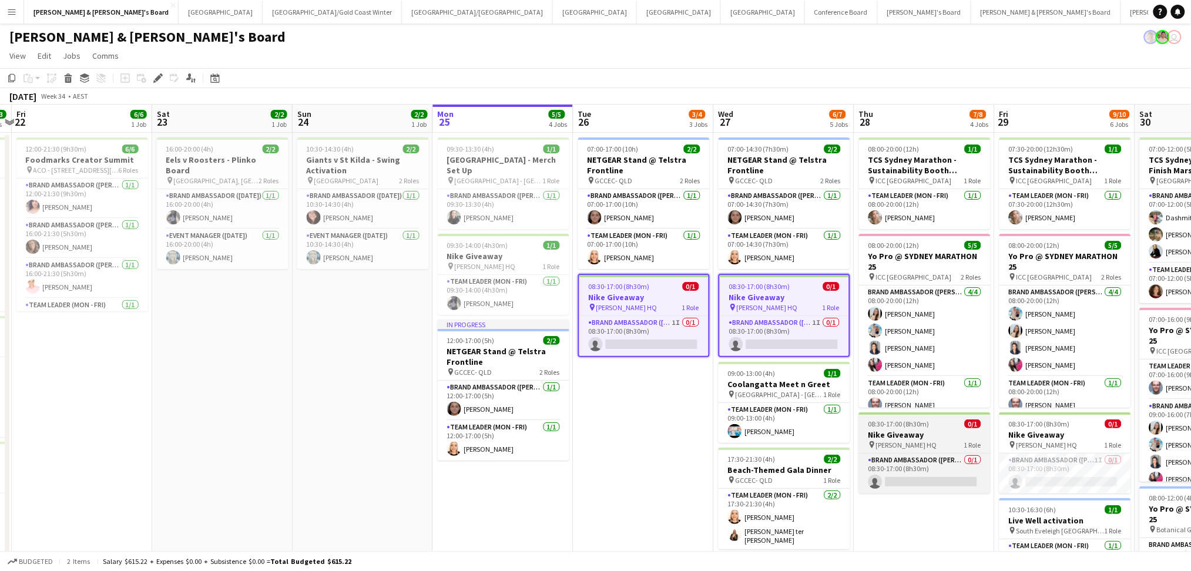
click at [927, 435] on h3 "Nike Giveaway" at bounding box center [925, 435] width 132 height 11
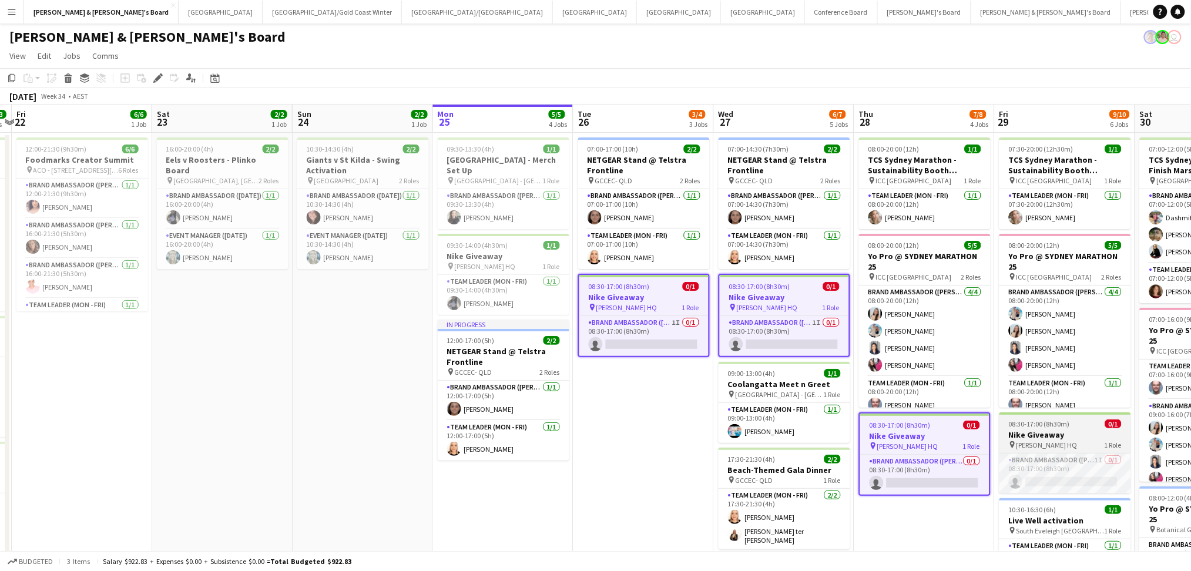
click at [1064, 435] on h3 "Nike Giveaway" at bounding box center [1065, 435] width 132 height 11
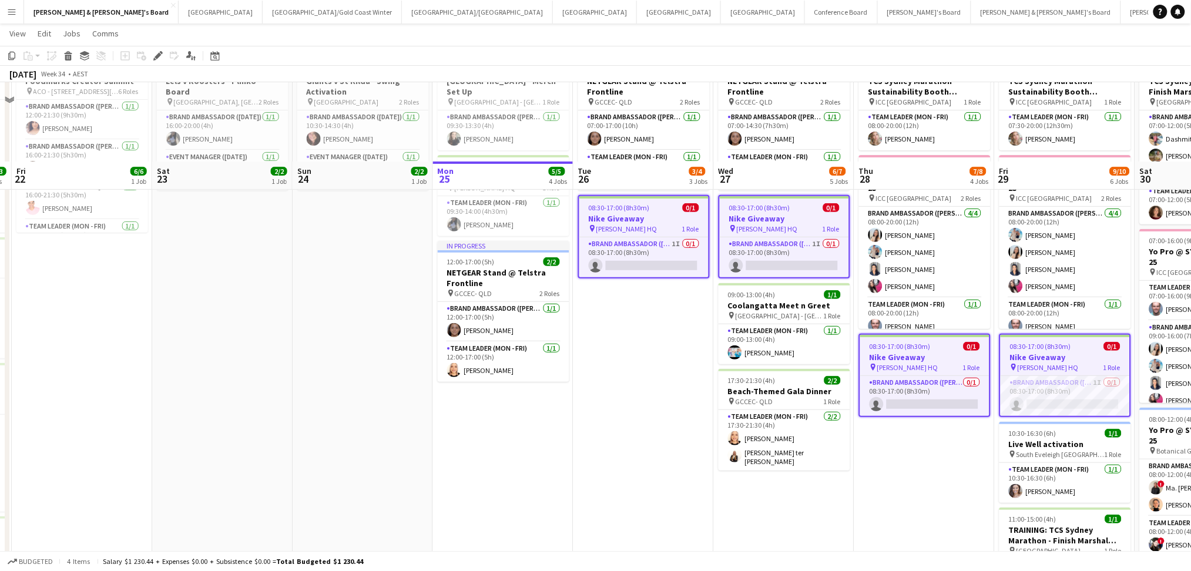
scroll to position [0, 0]
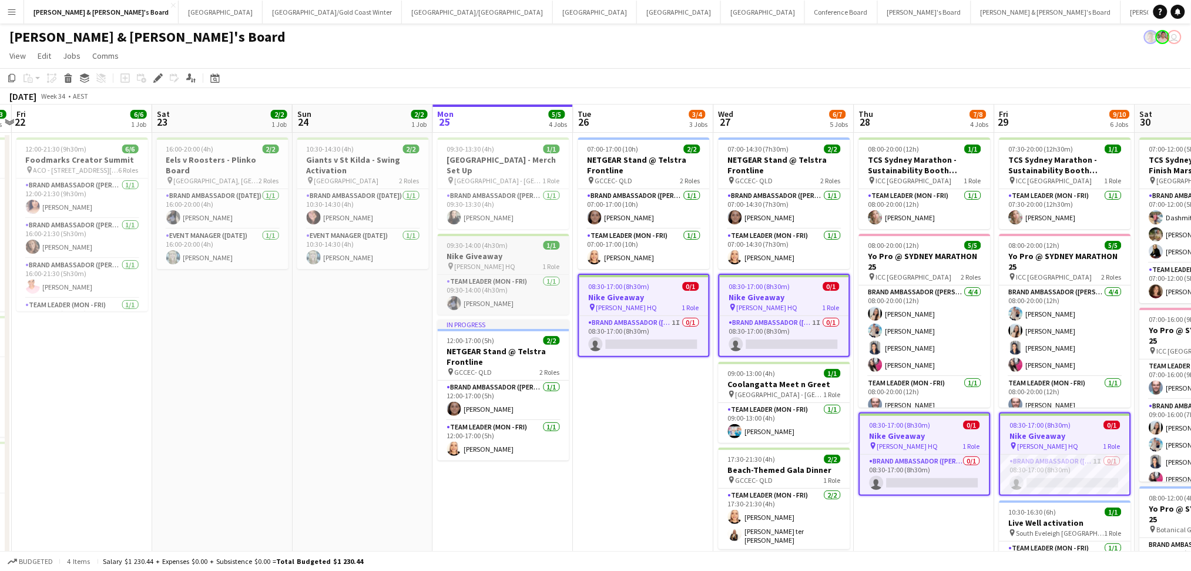
click at [509, 259] on h3 "Nike Giveaway" at bounding box center [504, 256] width 132 height 11
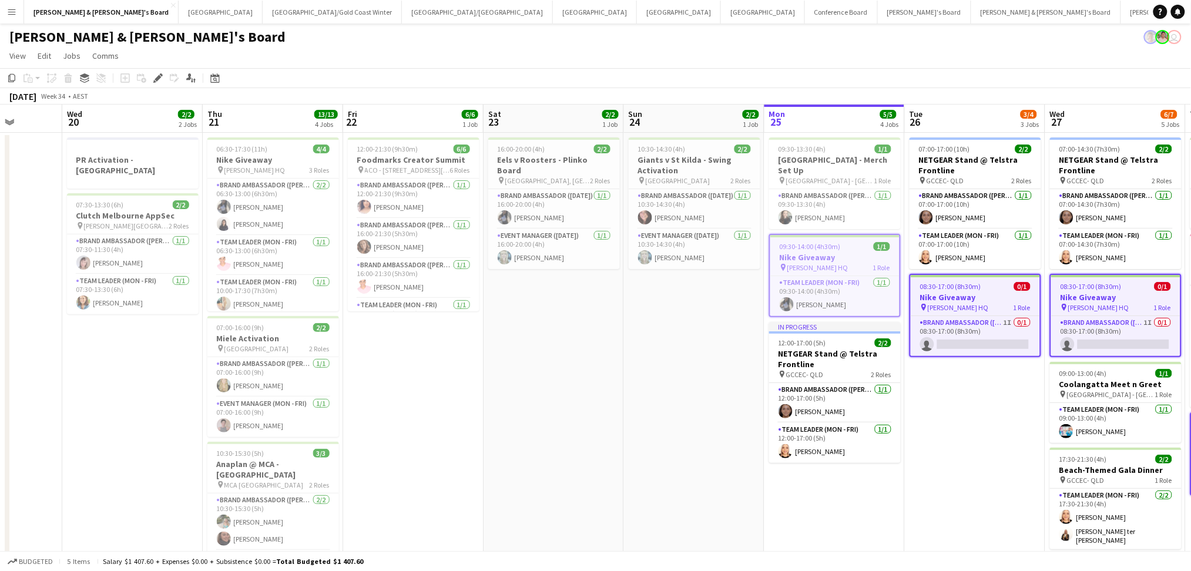
drag, startPoint x: 289, startPoint y: 388, endPoint x: 605, endPoint y: 384, distance: 315.6
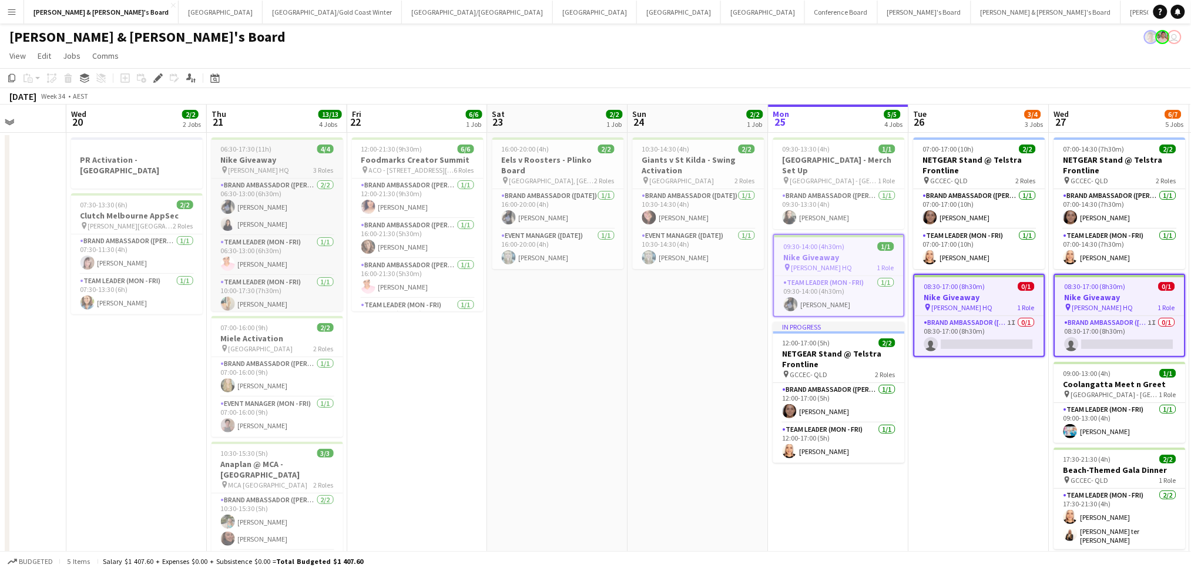
click at [242, 166] on span "[PERSON_NAME] HQ" at bounding box center [259, 170] width 61 height 9
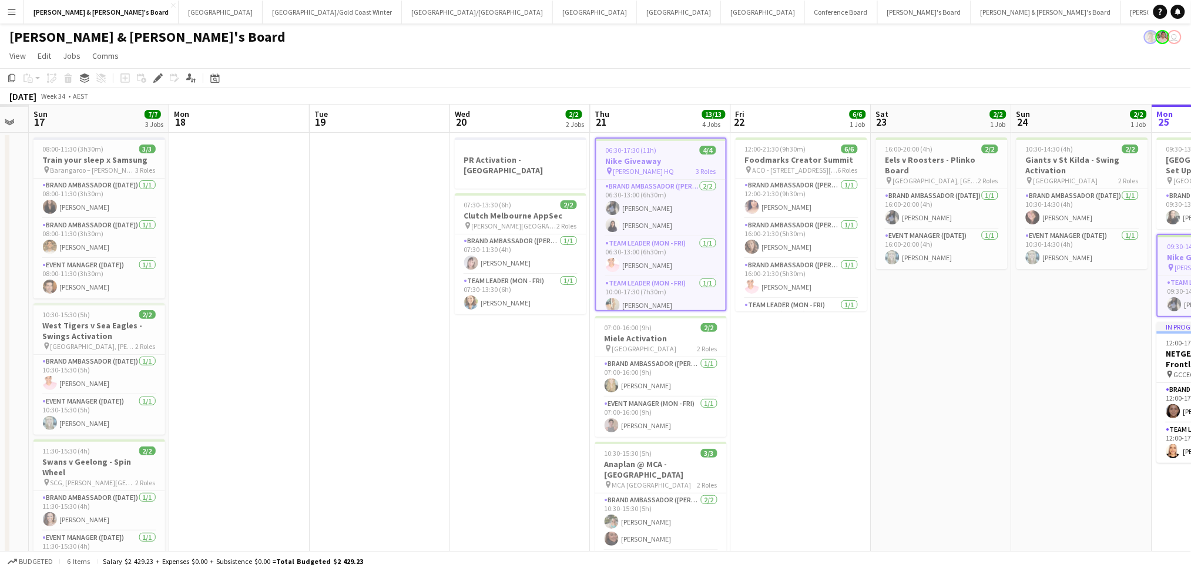
drag, startPoint x: 417, startPoint y: 341, endPoint x: 859, endPoint y: 335, distance: 441.9
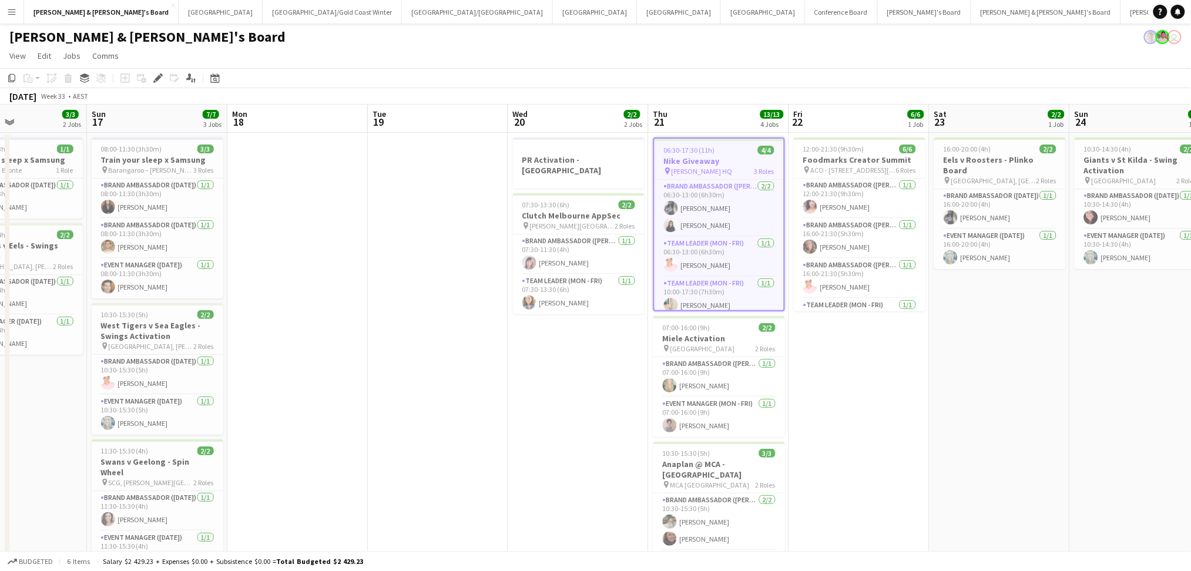
scroll to position [0, 296]
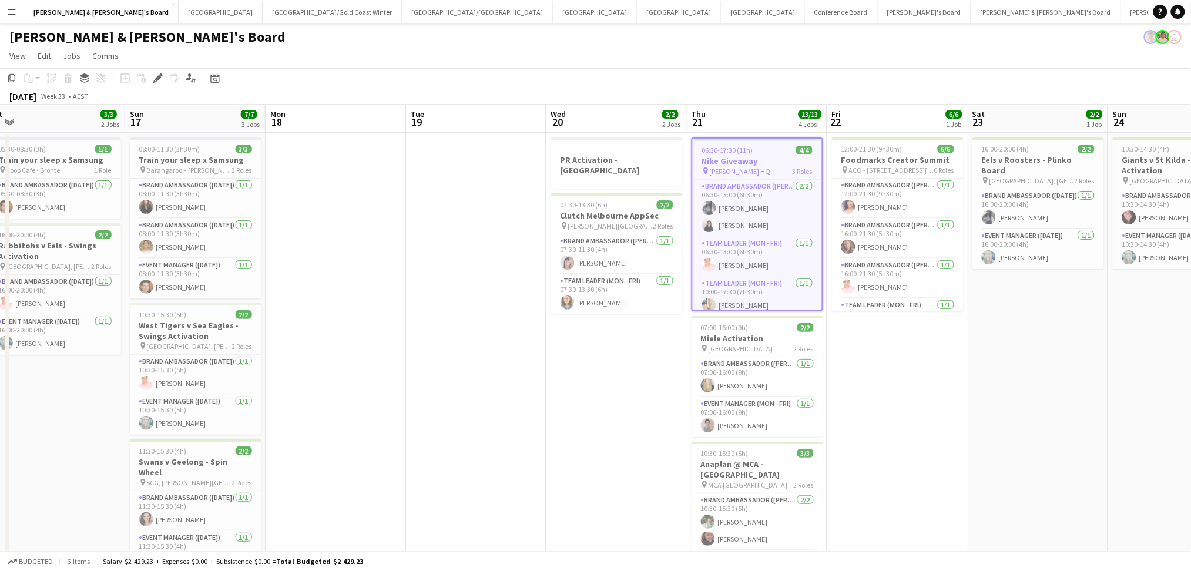
drag, startPoint x: 398, startPoint y: 390, endPoint x: 577, endPoint y: 377, distance: 179.0
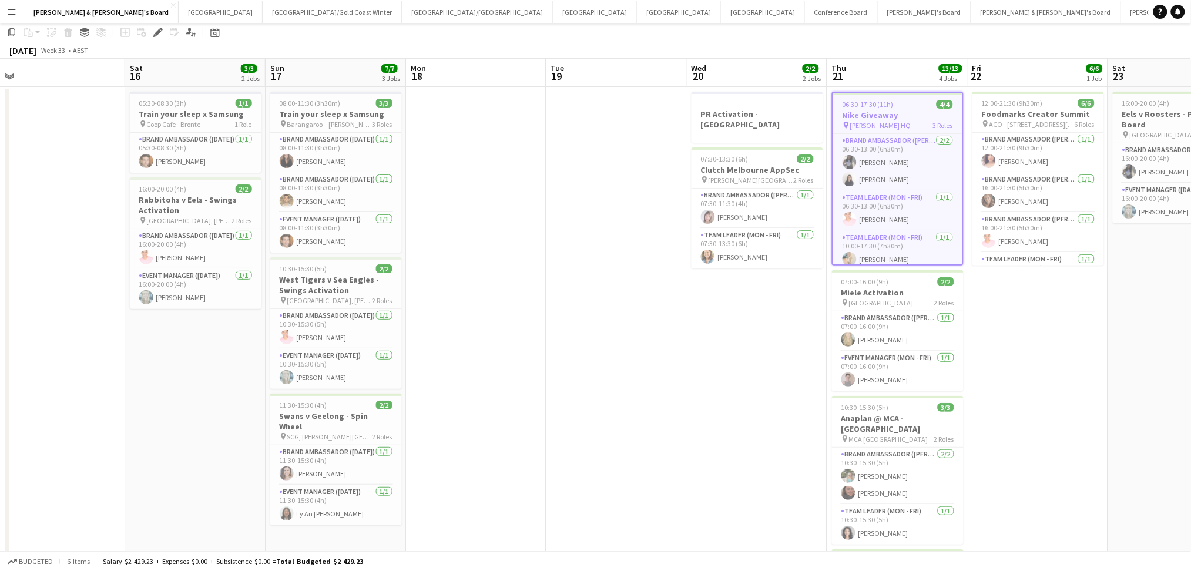
scroll to position [0, 0]
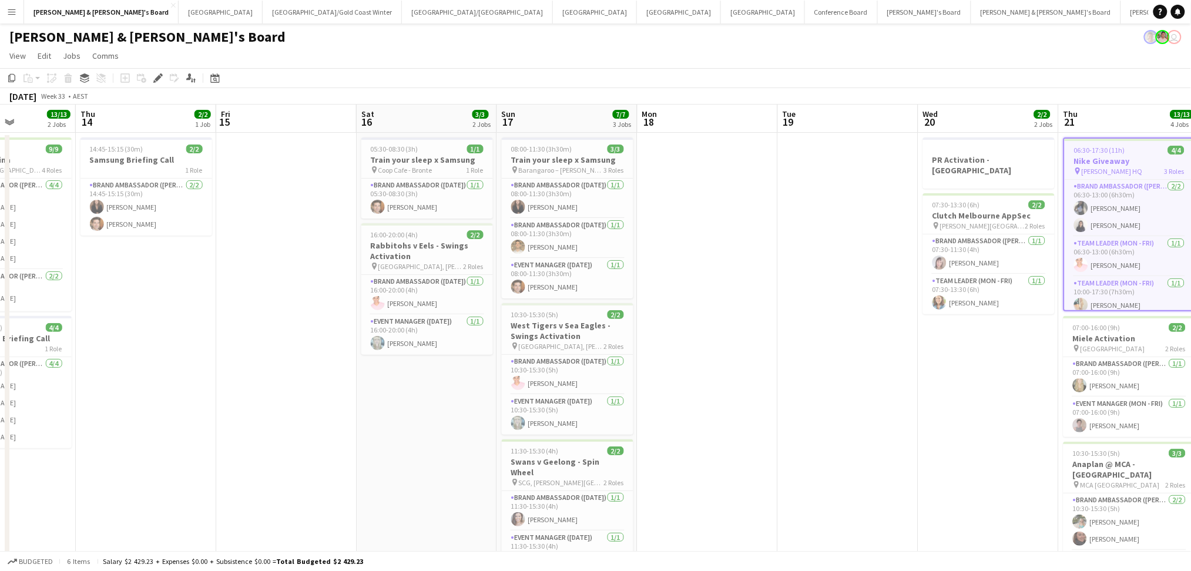
drag, startPoint x: 468, startPoint y: 408, endPoint x: 840, endPoint y: 369, distance: 373.9
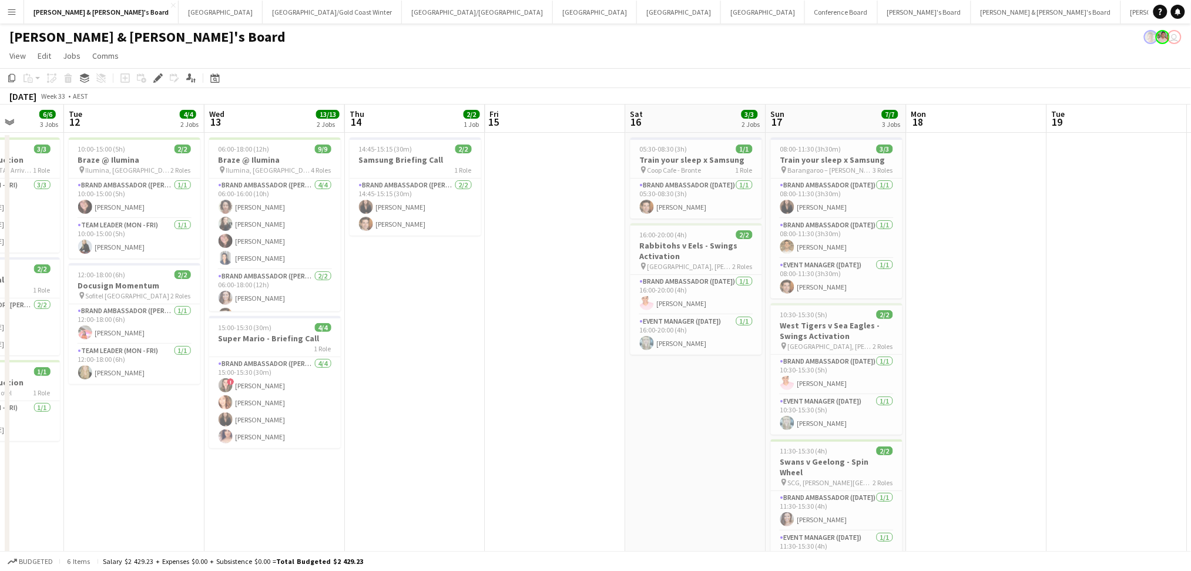
drag, startPoint x: 421, startPoint y: 405, endPoint x: 685, endPoint y: 400, distance: 263.3
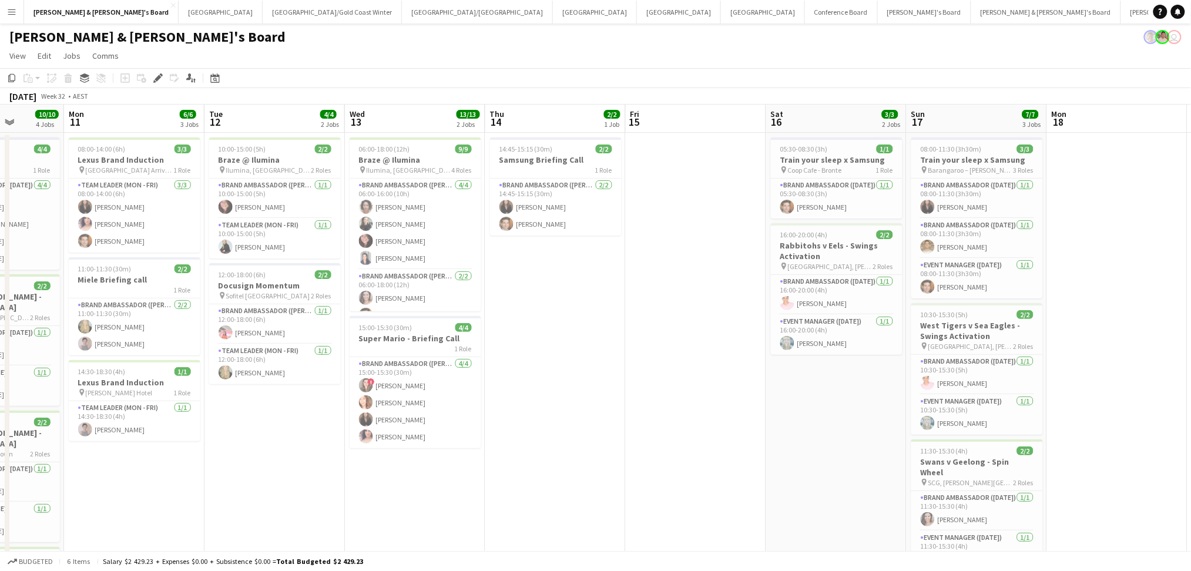
scroll to position [0, 343]
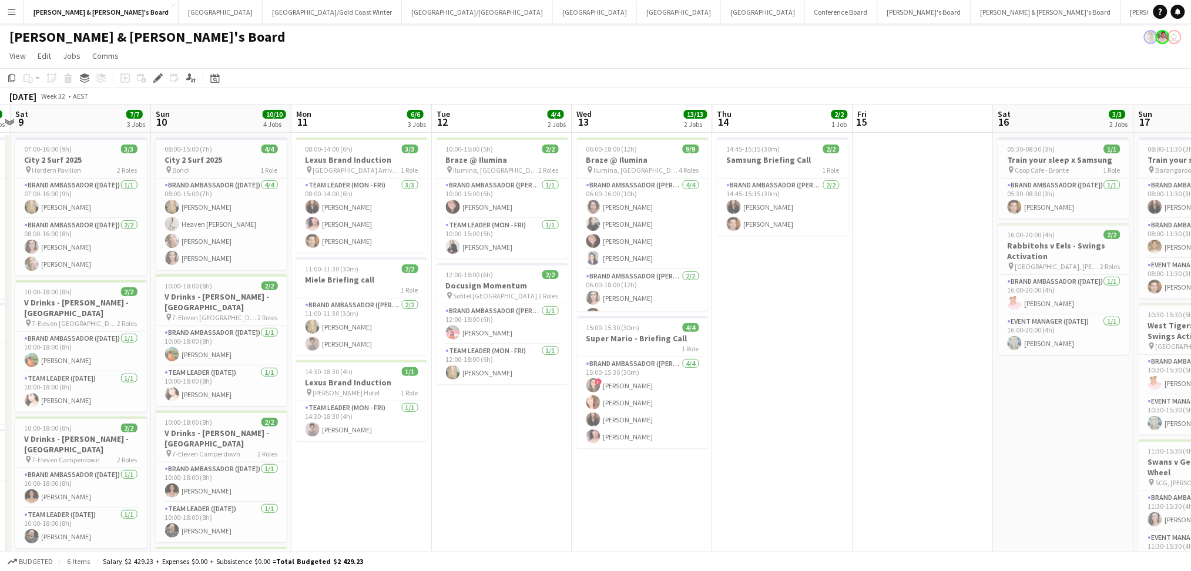
drag, startPoint x: 684, startPoint y: 398, endPoint x: 902, endPoint y: 391, distance: 218.7
